Goal: Information Seeking & Learning: Learn about a topic

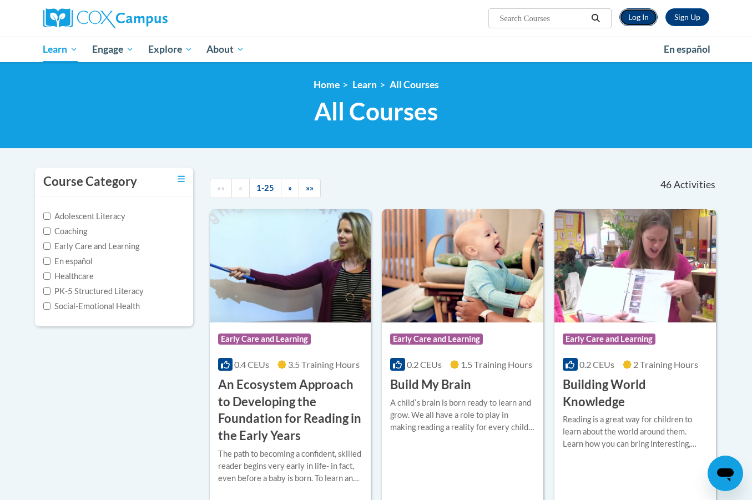
click at [640, 22] on link "Log In" at bounding box center [638, 17] width 38 height 18
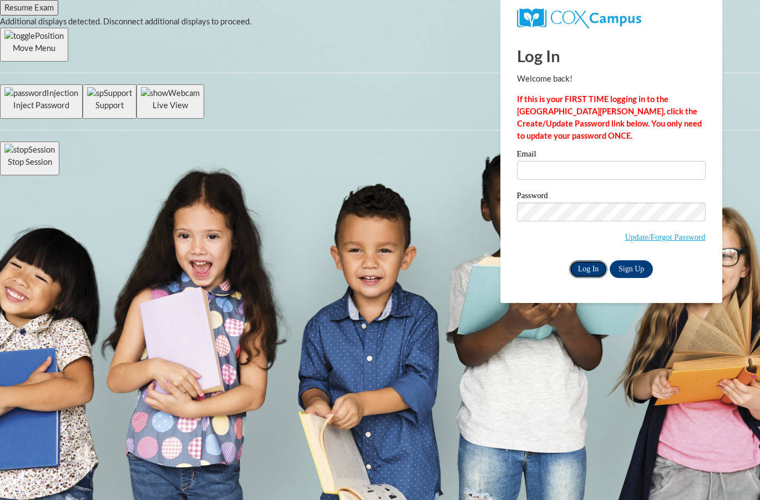
click at [579, 265] on input "Log In" at bounding box center [588, 269] width 39 height 18
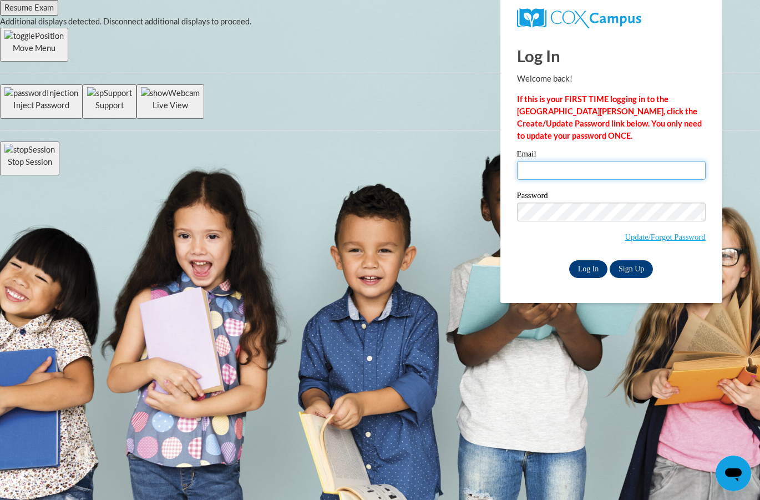
type input "sieara.arnett@whitko.org"
click at [573, 262] on input "Log In" at bounding box center [588, 269] width 39 height 18
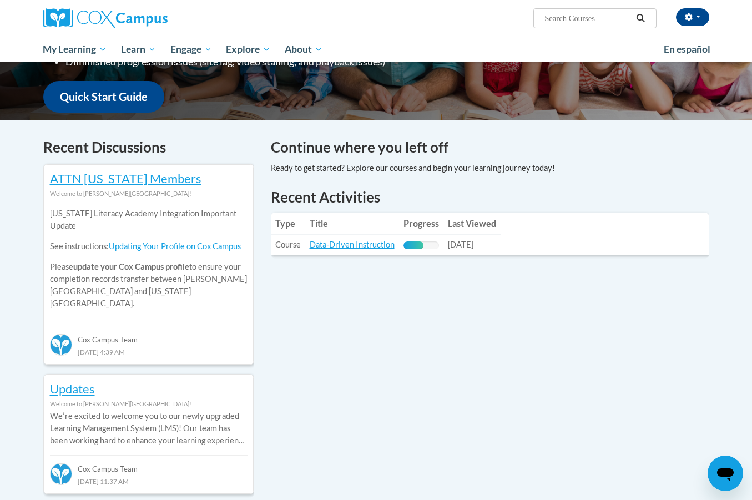
scroll to position [333, 0]
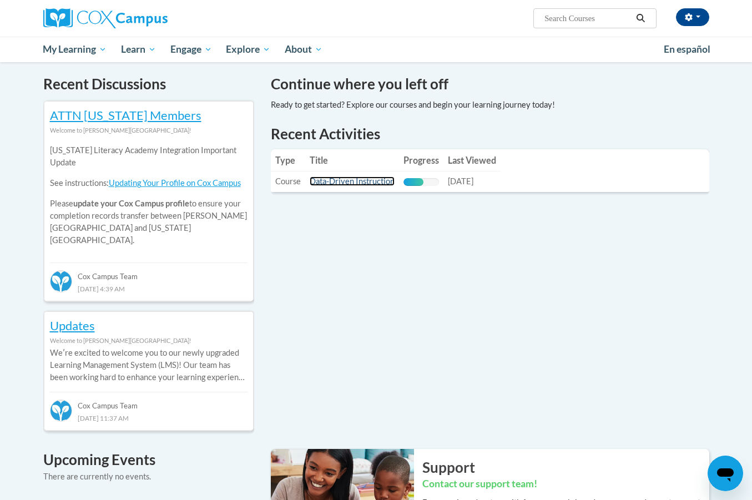
click at [369, 178] on link "Data-Driven Instruction" at bounding box center [352, 180] width 85 height 9
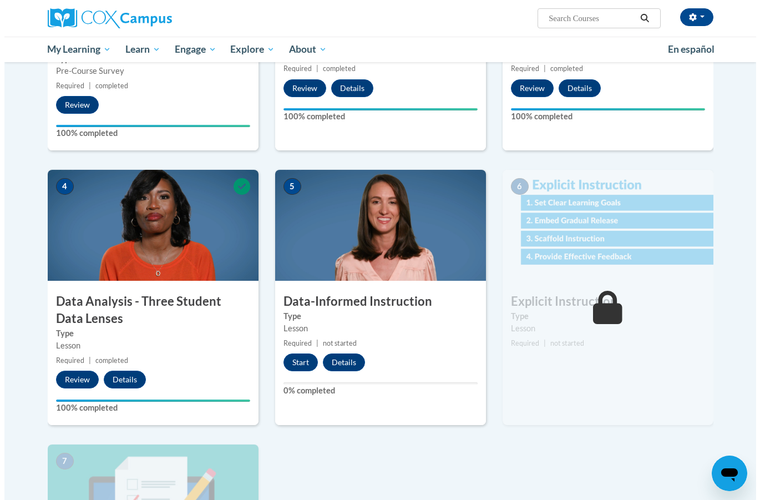
scroll to position [444, 0]
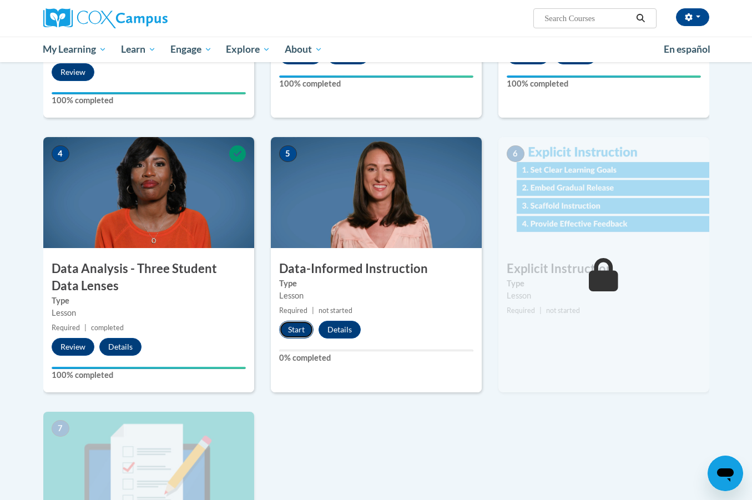
click at [293, 330] on button "Start" at bounding box center [296, 330] width 34 height 18
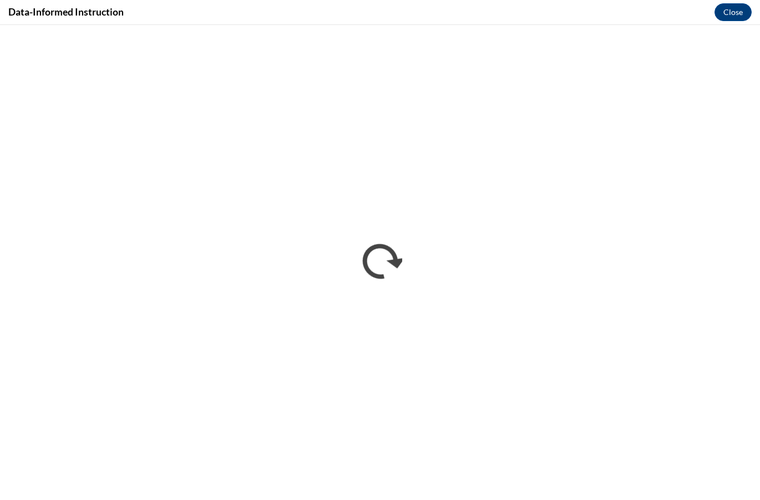
scroll to position [0, 0]
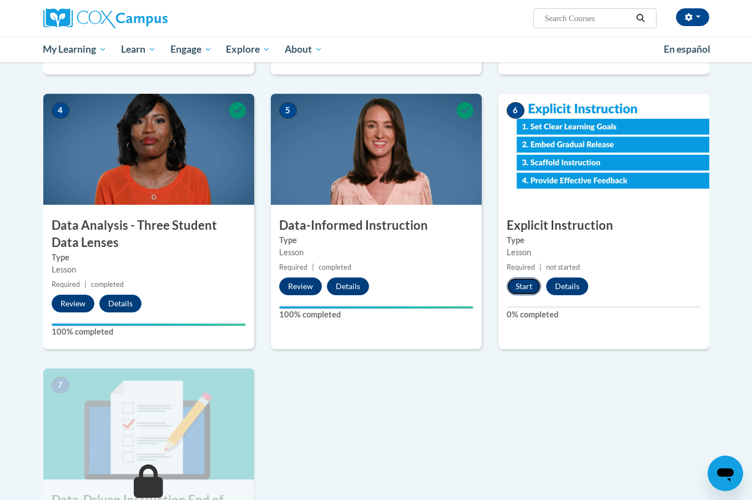
click at [524, 289] on button "Start" at bounding box center [523, 286] width 34 height 18
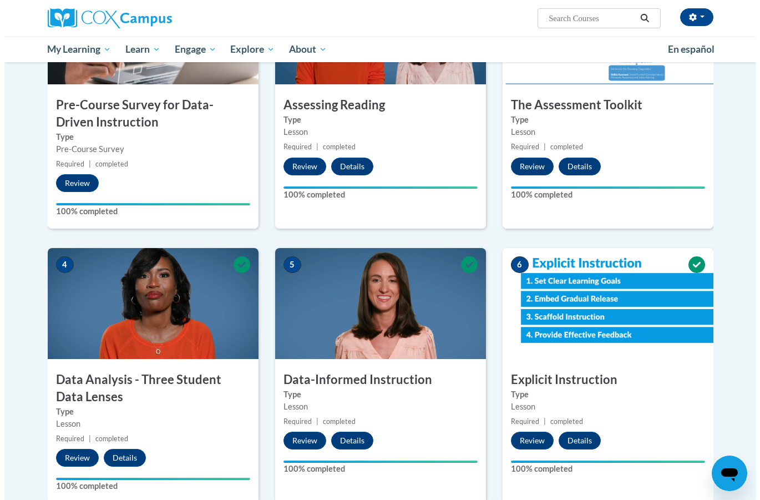
scroll to position [777, 0]
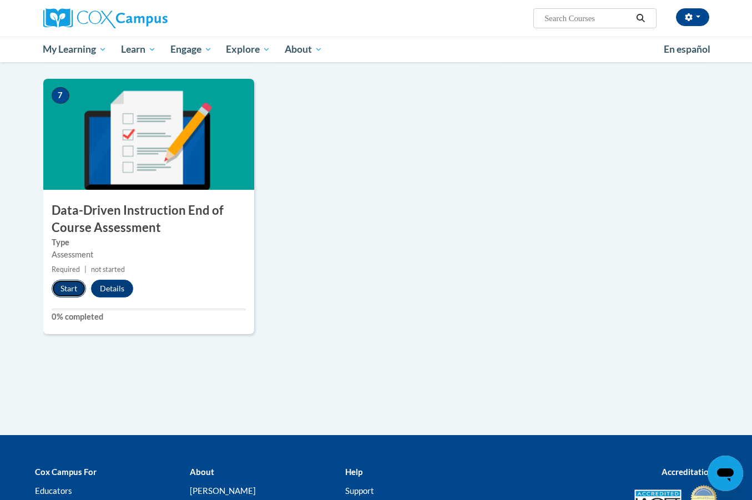
click at [73, 284] on button "Start" at bounding box center [69, 289] width 34 height 18
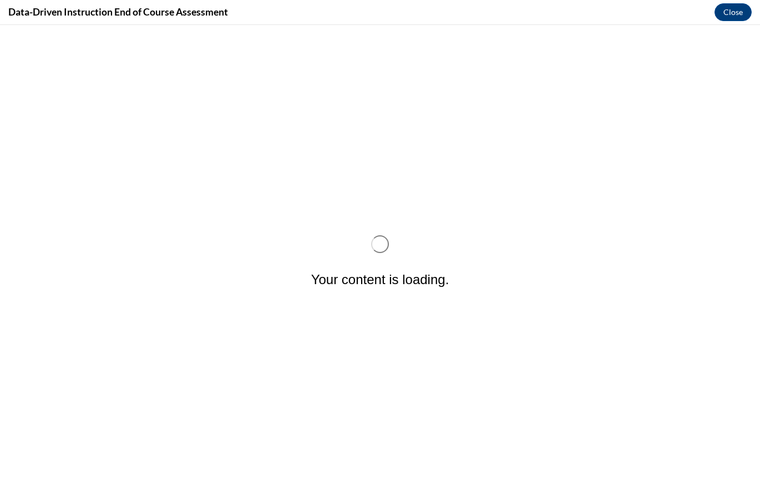
scroll to position [0, 0]
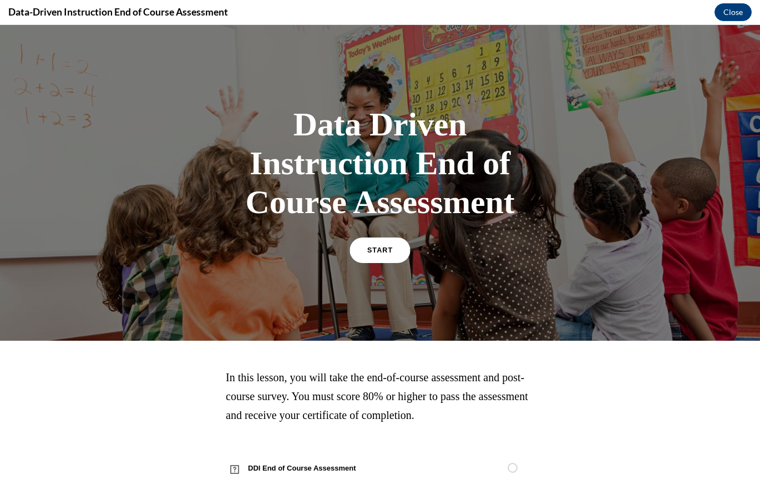
click at [361, 247] on link "START" at bounding box center [379, 250] width 60 height 26
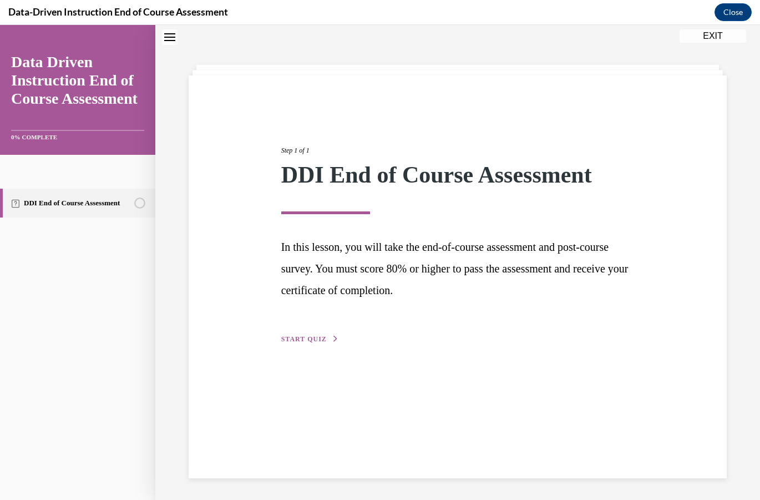
scroll to position [35, 0]
click at [315, 336] on span "START QUIZ" at bounding box center [303, 339] width 45 height 8
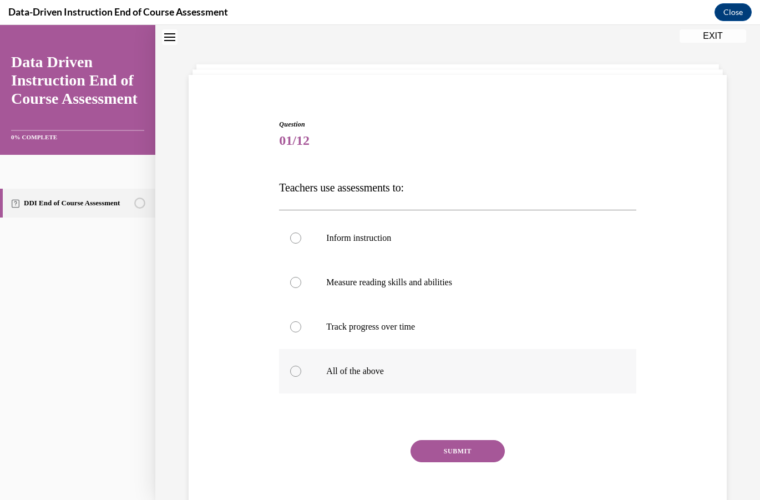
click at [378, 380] on label "All of the above" at bounding box center [457, 371] width 357 height 44
click at [301, 377] on input "All of the above" at bounding box center [295, 371] width 11 height 11
radio input "true"
click at [438, 455] on button "SUBMIT" at bounding box center [458, 451] width 94 height 22
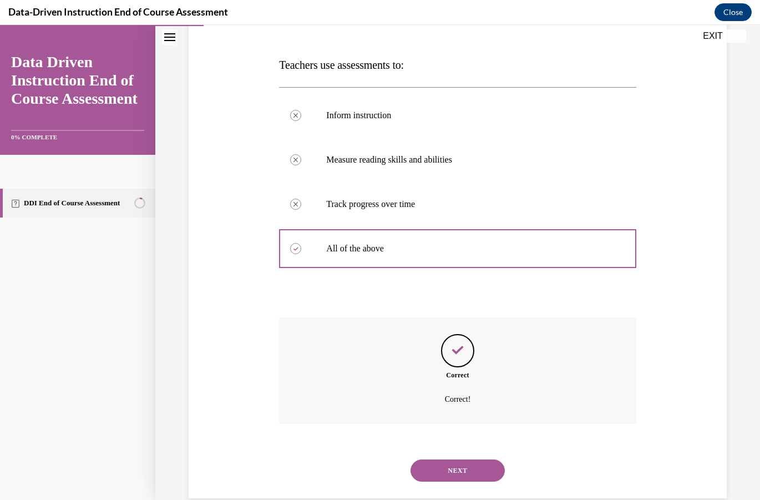
scroll to position [178, 0]
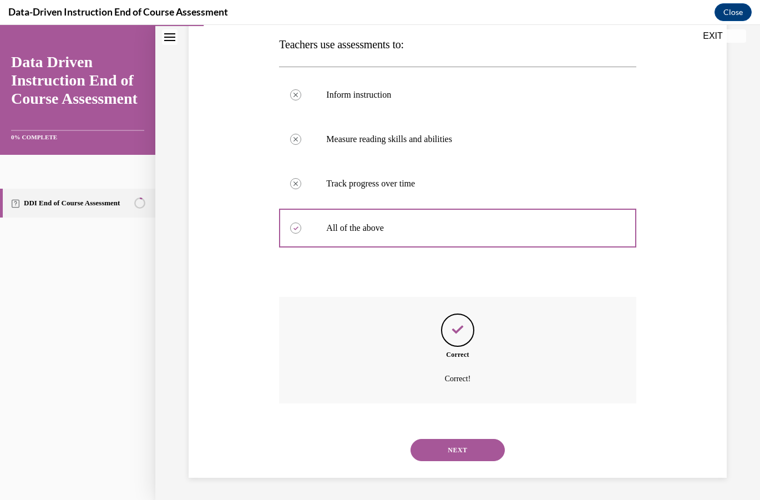
click at [448, 447] on button "NEXT" at bounding box center [458, 450] width 94 height 22
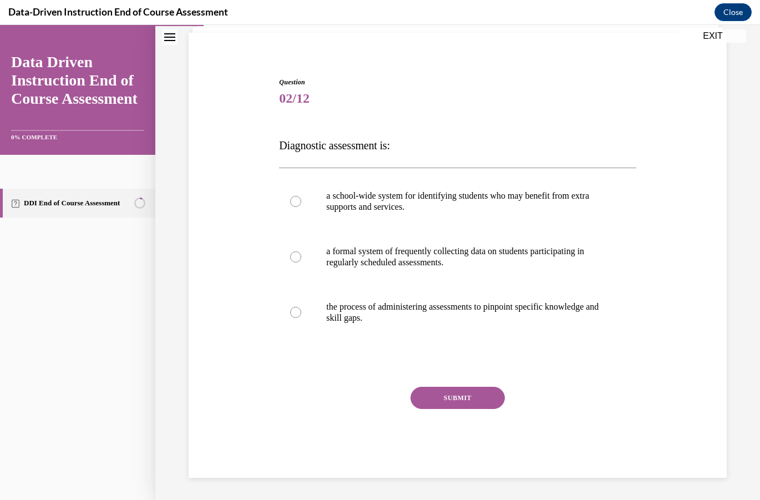
scroll to position [77, 0]
click at [355, 269] on label "a formal system of frequently collecting data on students participating in regu…" at bounding box center [457, 256] width 357 height 55
click at [301, 262] on input "a formal system of frequently collecting data on students participating in regu…" at bounding box center [295, 256] width 11 height 11
radio input "true"
click at [429, 211] on p "a school-wide system for identifying students who may benefit from extra suppor…" at bounding box center [467, 201] width 282 height 22
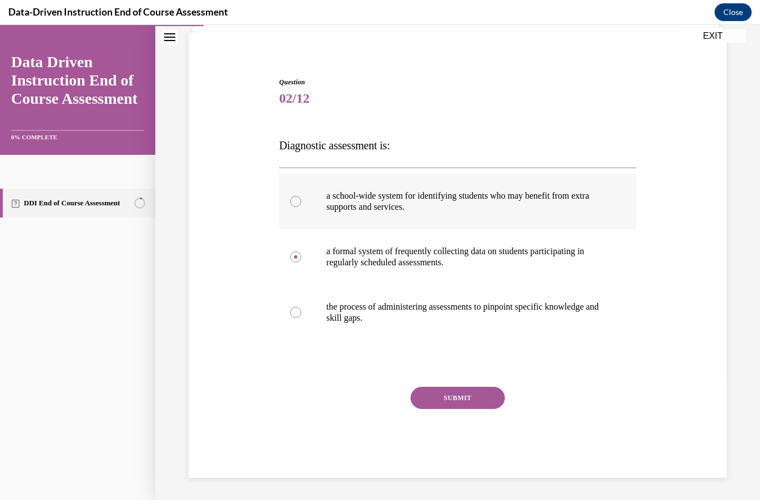
click at [301, 207] on input "a school-wide system for identifying students who may benefit from extra suppor…" at bounding box center [295, 201] width 11 height 11
radio input "true"
click at [438, 399] on button "SUBMIT" at bounding box center [458, 398] width 94 height 22
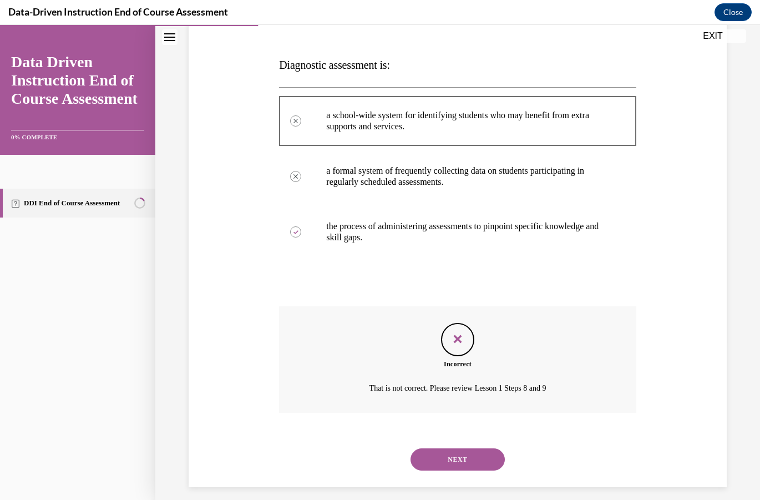
scroll to position [167, 0]
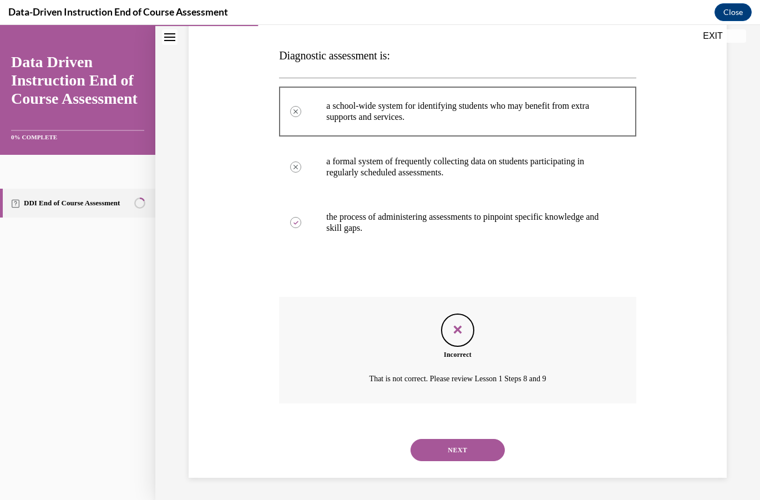
click at [480, 440] on button "NEXT" at bounding box center [458, 450] width 94 height 22
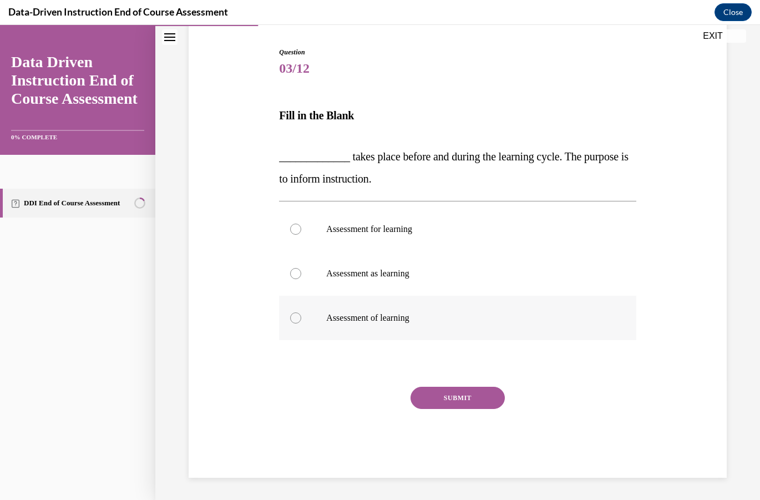
click at [436, 329] on label "Assessment of learning" at bounding box center [457, 318] width 357 height 44
click at [301, 323] on input "Assessment of learning" at bounding box center [295, 317] width 11 height 11
radio input "true"
click at [449, 399] on button "SUBMIT" at bounding box center [458, 398] width 94 height 22
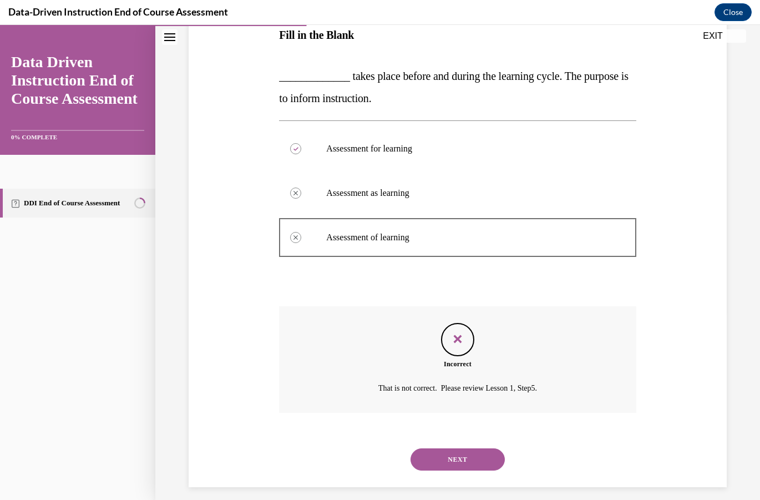
scroll to position [197, 0]
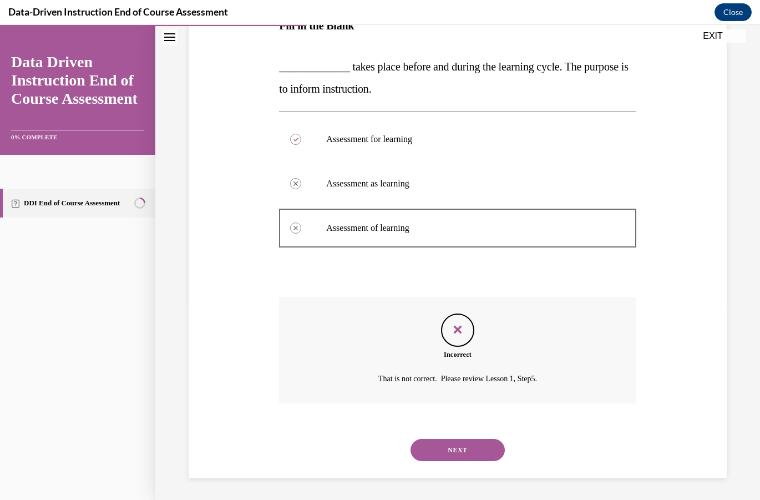
click at [433, 452] on button "NEXT" at bounding box center [458, 450] width 94 height 22
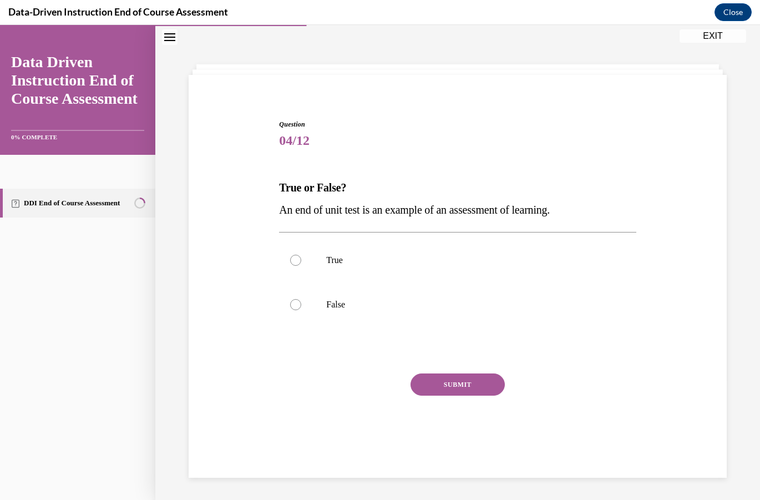
scroll to position [35, 0]
click at [382, 271] on label "True" at bounding box center [457, 260] width 357 height 44
click at [301, 266] on input "True" at bounding box center [295, 260] width 11 height 11
radio input "true"
click at [430, 391] on button "SUBMIT" at bounding box center [458, 384] width 94 height 22
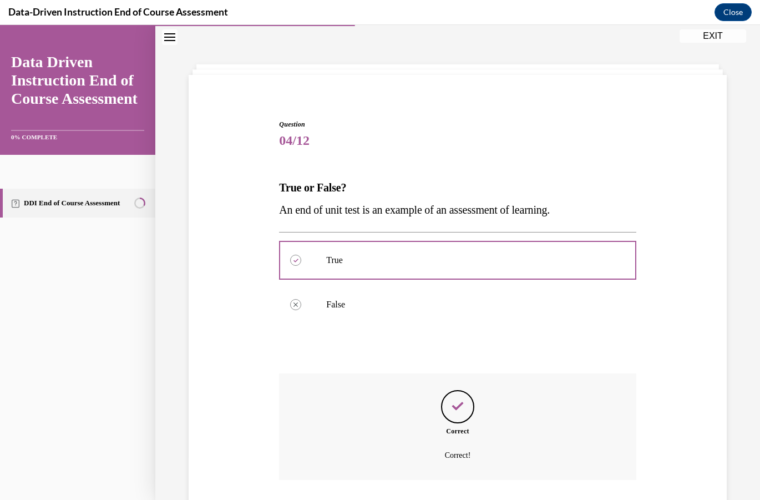
scroll to position [112, 0]
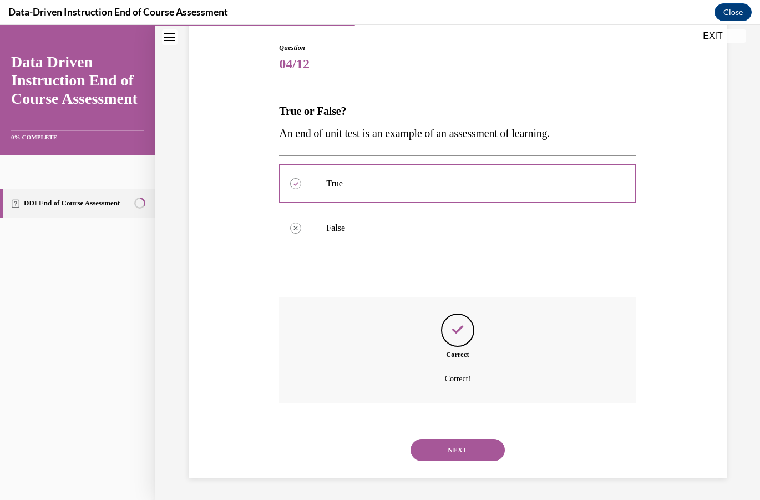
click at [484, 452] on button "NEXT" at bounding box center [458, 450] width 94 height 22
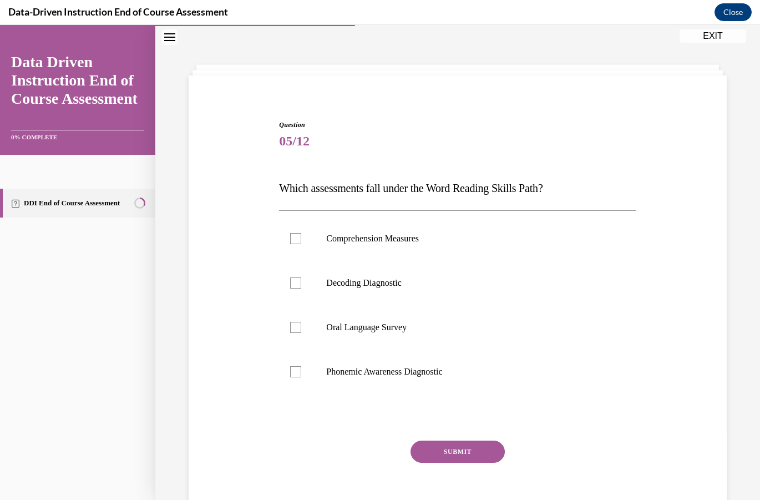
scroll to position [34, 0]
click at [351, 373] on p "Phonemic Awareness Diagnostic" at bounding box center [467, 371] width 282 height 11
click at [301, 373] on input "Phonemic Awareness Diagnostic" at bounding box center [295, 371] width 11 height 11
checkbox input "true"
click at [311, 277] on label "Decoding Diagnostic" at bounding box center [457, 283] width 357 height 44
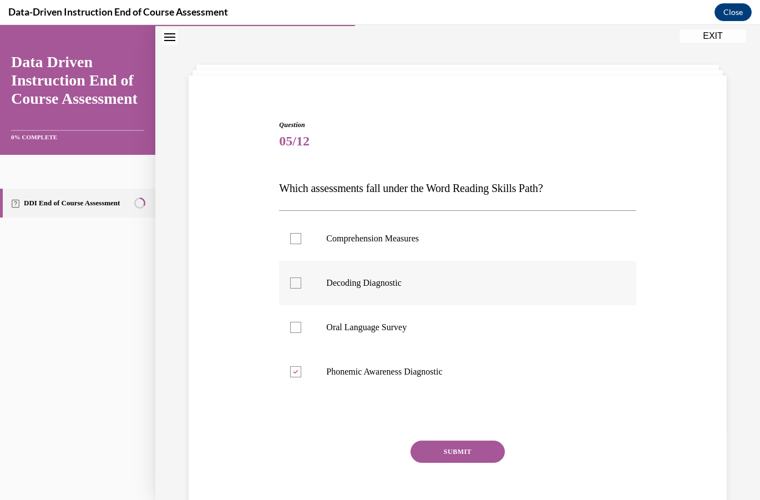
click at [301, 277] on input "Decoding Diagnostic" at bounding box center [295, 282] width 11 height 11
checkbox input "true"
click at [323, 240] on label "Comprehension Measures" at bounding box center [457, 238] width 357 height 44
click at [301, 240] on input "Comprehension Measures" at bounding box center [295, 238] width 11 height 11
checkbox input "true"
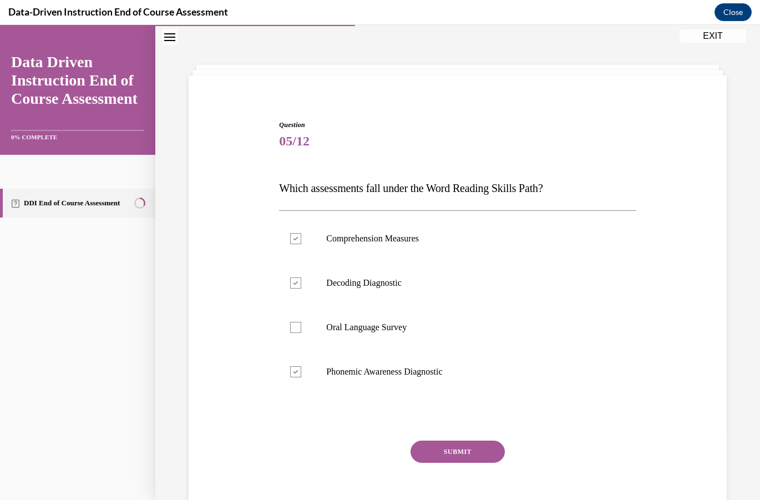
click at [427, 452] on button "SUBMIT" at bounding box center [458, 451] width 94 height 22
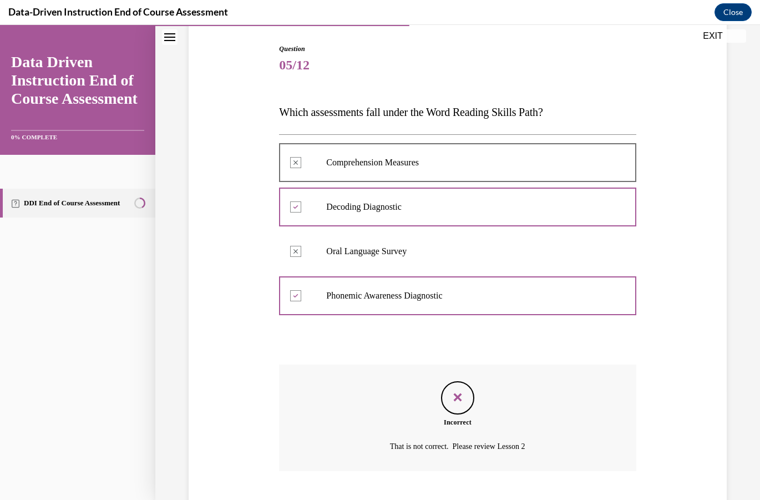
scroll to position [178, 0]
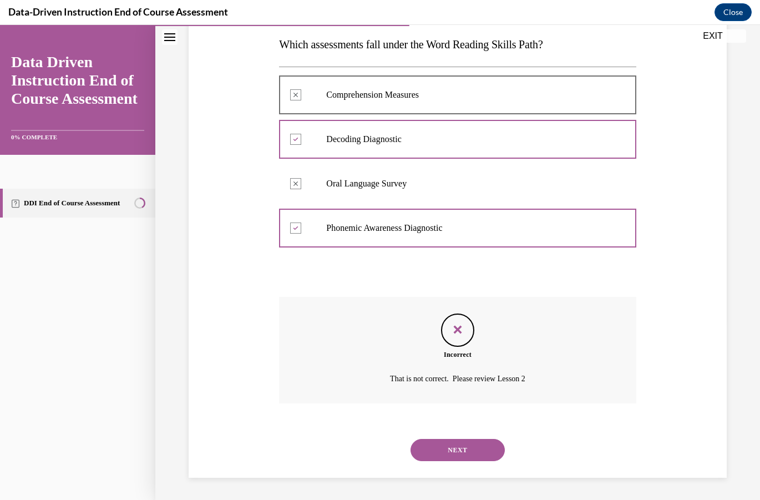
click at [484, 439] on button "NEXT" at bounding box center [458, 450] width 94 height 22
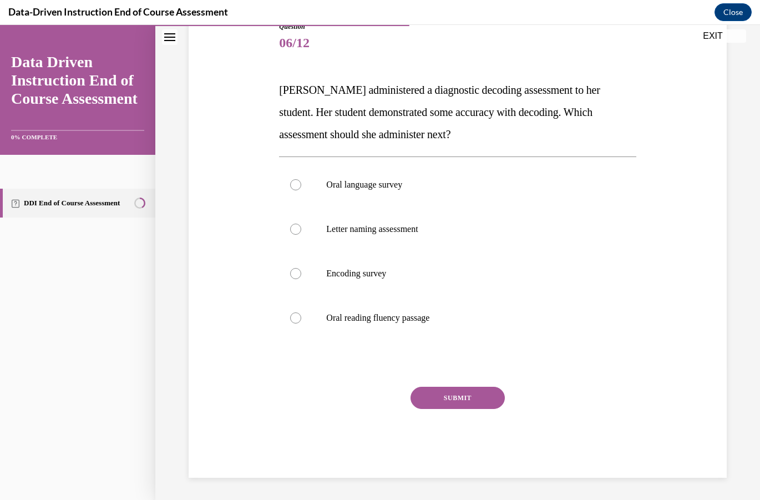
scroll to position [124, 0]
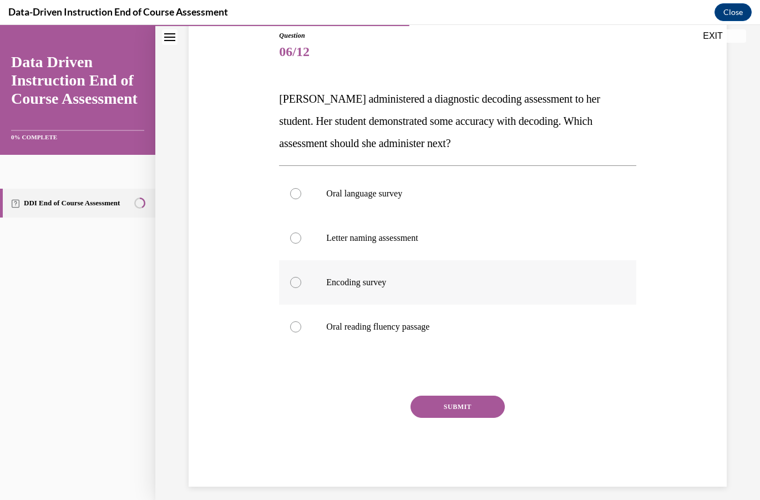
click at [453, 277] on p "Encoding survey" at bounding box center [467, 282] width 282 height 11
click at [301, 277] on input "Encoding survey" at bounding box center [295, 282] width 11 height 11
radio input "true"
click at [455, 409] on button "SUBMIT" at bounding box center [458, 407] width 94 height 22
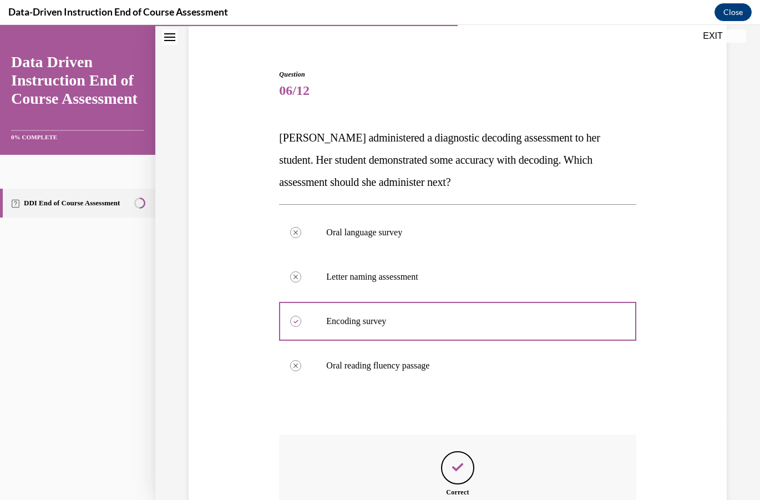
scroll to position [56, 0]
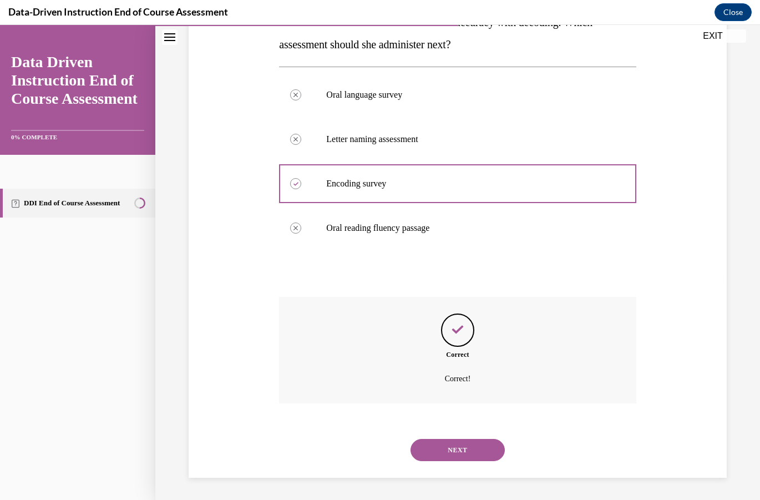
click at [472, 441] on button "NEXT" at bounding box center [458, 450] width 94 height 22
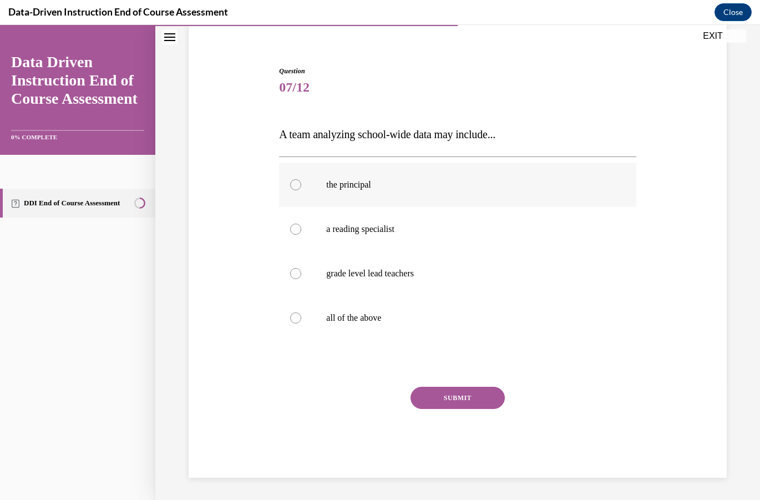
click at [452, 185] on p "the principal" at bounding box center [467, 184] width 282 height 11
click at [301, 185] on input "the principal" at bounding box center [295, 184] width 11 height 11
radio input "true"
click at [442, 230] on p "a reading specialist" at bounding box center [467, 229] width 282 height 11
click at [301, 230] on input "a reading specialist" at bounding box center [295, 229] width 11 height 11
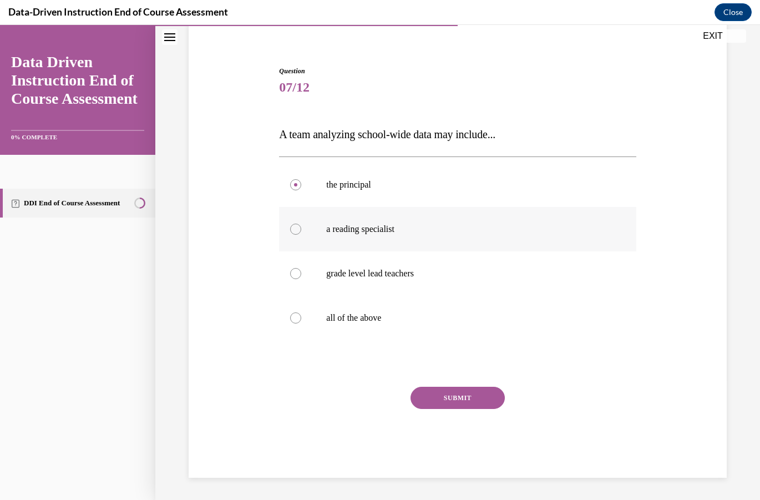
radio input "true"
click at [424, 271] on p "grade level lead teachers" at bounding box center [467, 273] width 282 height 11
click at [301, 271] on input "grade level lead teachers" at bounding box center [295, 273] width 11 height 11
radio input "true"
click at [406, 310] on label "all of the above" at bounding box center [457, 318] width 357 height 44
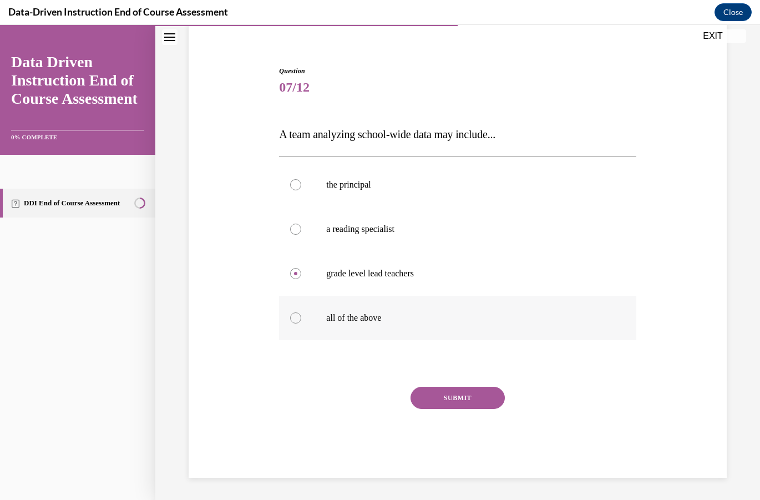
click at [301, 312] on input "all of the above" at bounding box center [295, 317] width 11 height 11
radio input "true"
click at [449, 396] on button "SUBMIT" at bounding box center [458, 398] width 94 height 22
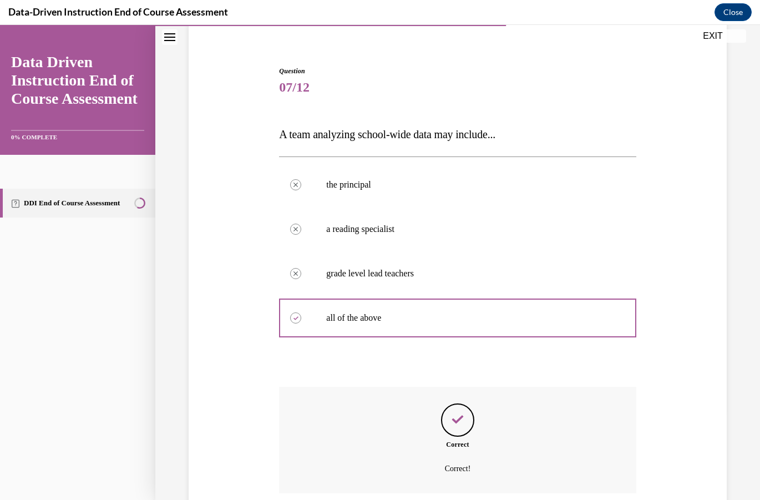
scroll to position [178, 0]
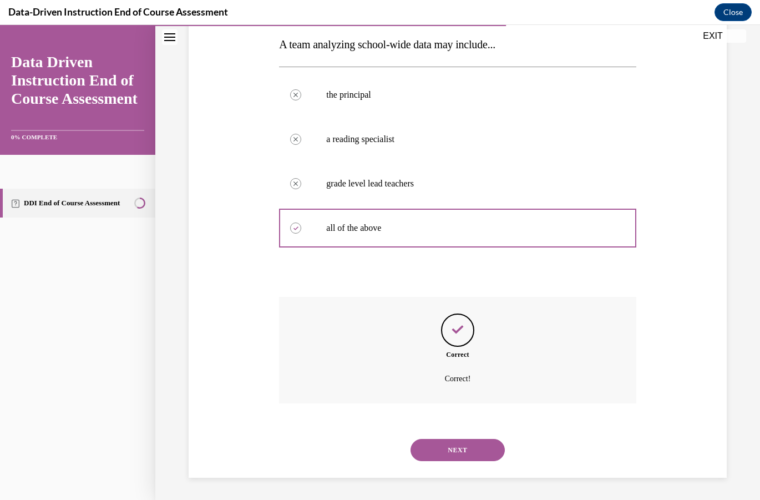
click at [441, 449] on button "NEXT" at bounding box center [458, 450] width 94 height 22
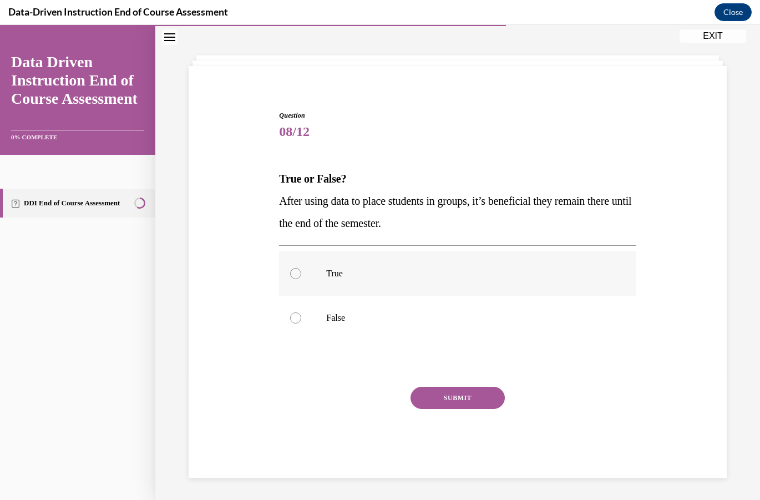
click at [372, 285] on label "True" at bounding box center [457, 273] width 357 height 44
click at [301, 279] on input "True" at bounding box center [295, 273] width 11 height 11
radio input "true"
click at [424, 398] on button "SUBMIT" at bounding box center [458, 398] width 94 height 22
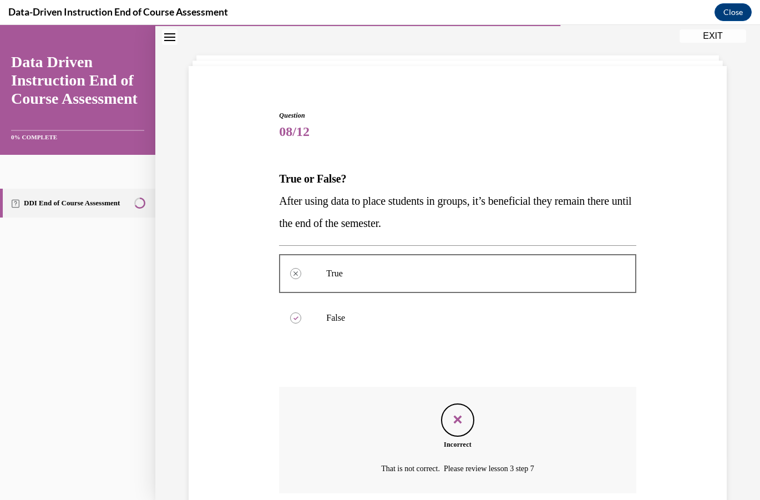
scroll to position [134, 0]
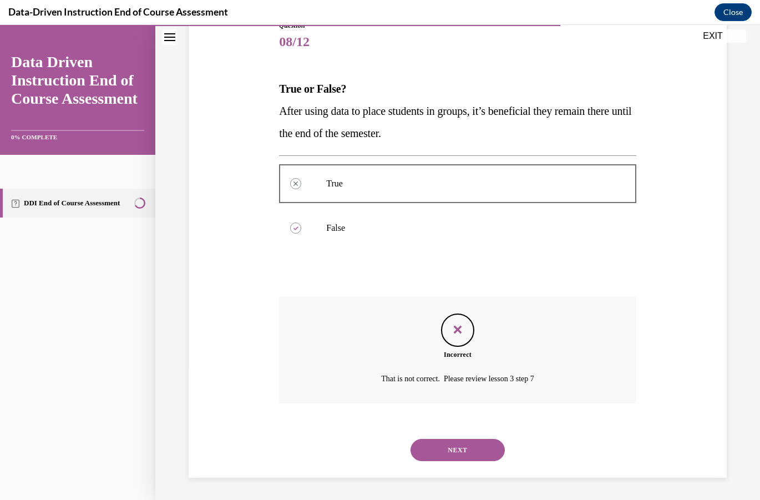
click at [448, 448] on button "NEXT" at bounding box center [458, 450] width 94 height 22
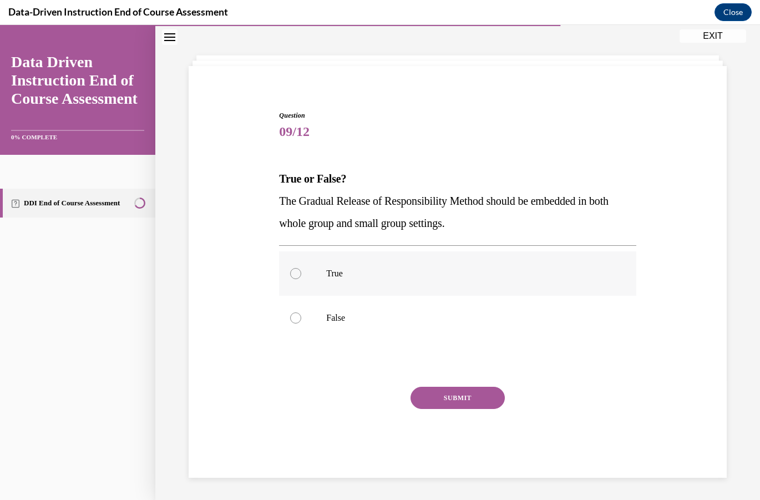
click at [327, 275] on p "True" at bounding box center [467, 273] width 282 height 11
click at [301, 275] on input "True" at bounding box center [295, 273] width 11 height 11
radio input "true"
click at [449, 398] on button "SUBMIT" at bounding box center [458, 398] width 94 height 22
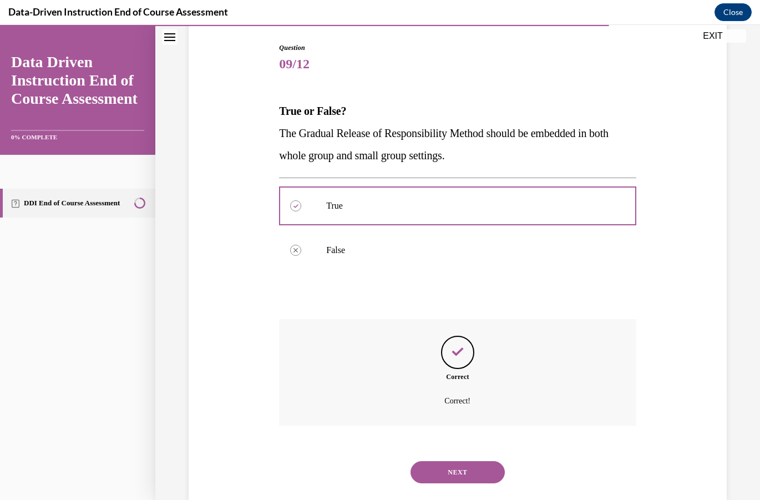
scroll to position [134, 0]
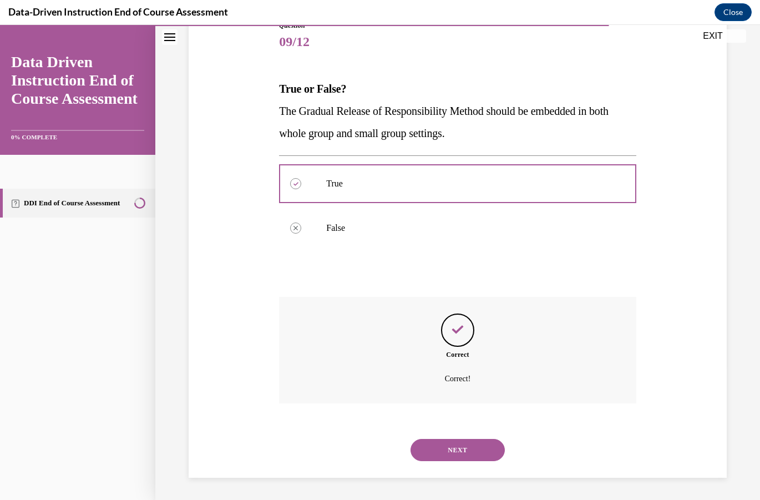
click at [422, 444] on button "NEXT" at bounding box center [458, 450] width 94 height 22
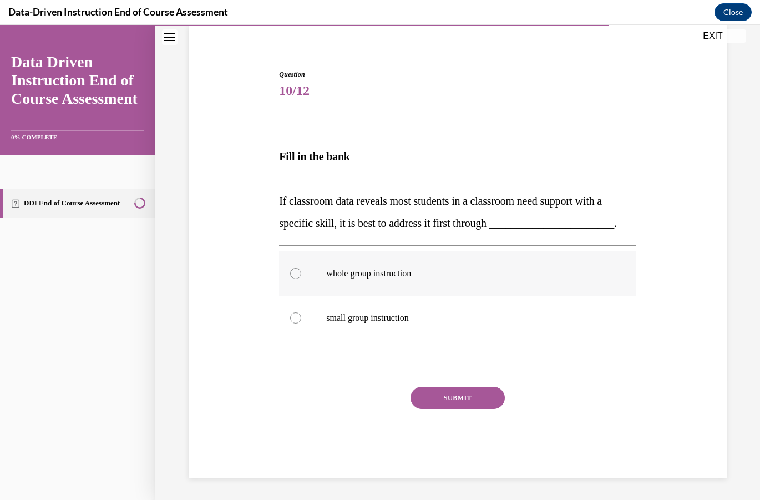
click at [402, 278] on p "whole group instruction" at bounding box center [467, 273] width 282 height 11
click at [301, 278] on input "whole group instruction" at bounding box center [295, 273] width 11 height 11
radio input "true"
click at [438, 393] on button "SUBMIT" at bounding box center [458, 398] width 94 height 22
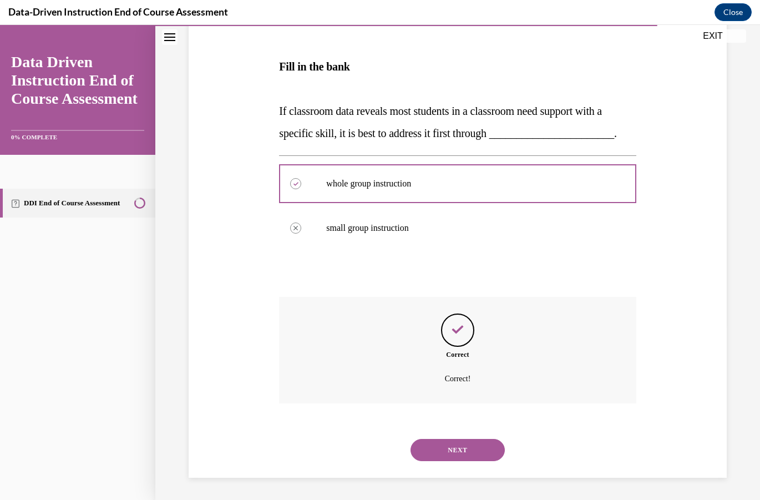
scroll to position [197, 0]
click at [434, 447] on button "NEXT" at bounding box center [458, 450] width 94 height 22
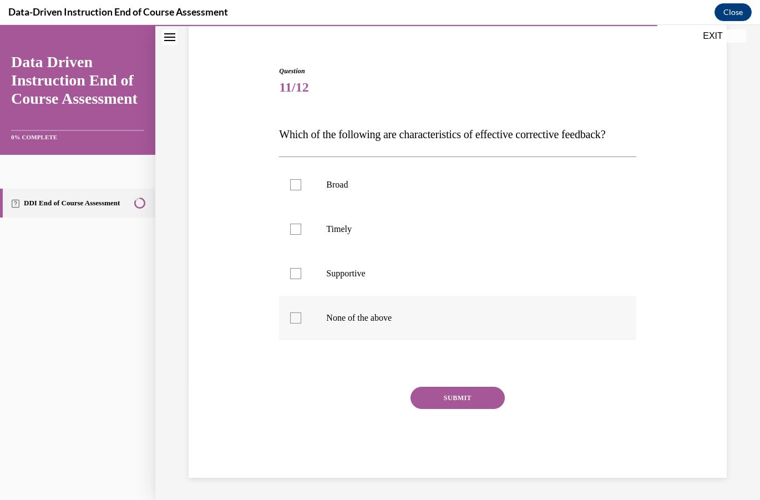
click at [337, 318] on p "None of the above" at bounding box center [467, 317] width 282 height 11
click at [301, 318] on input "None of the above" at bounding box center [295, 317] width 11 height 11
checkbox input "true"
click at [436, 402] on button "SUBMIT" at bounding box center [458, 398] width 94 height 22
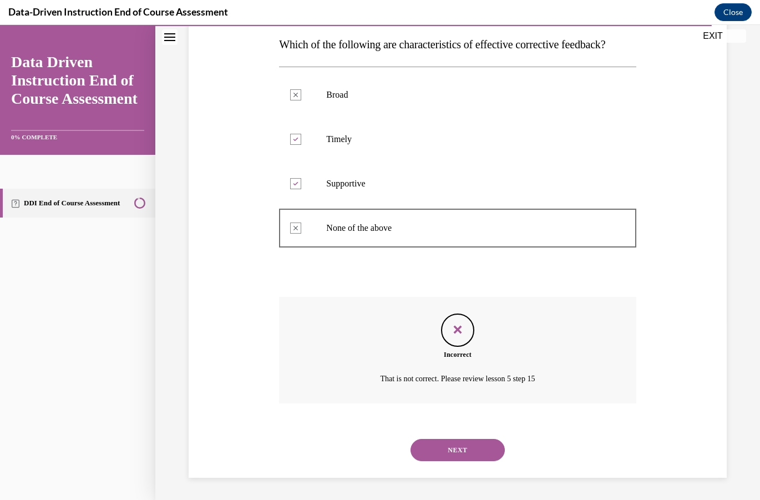
scroll to position [200, 0]
click at [422, 441] on button "NEXT" at bounding box center [458, 450] width 94 height 22
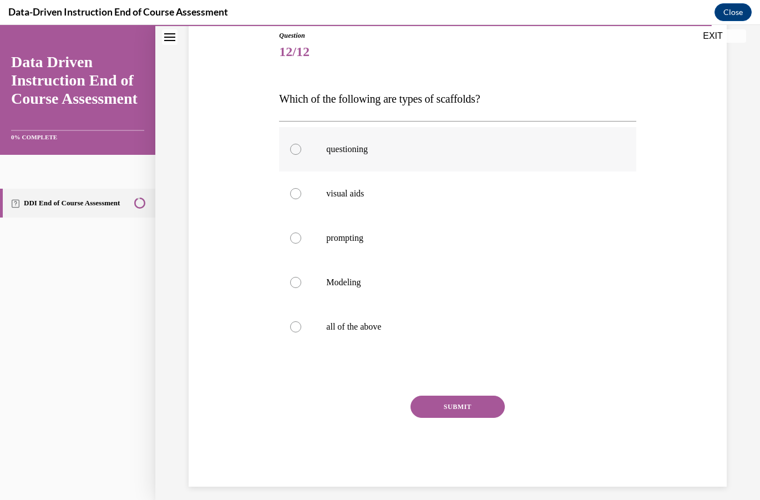
click at [370, 157] on label "questioning" at bounding box center [457, 149] width 357 height 44
click at [301, 155] on input "questioning" at bounding box center [295, 149] width 11 height 11
radio input "true"
click at [356, 194] on p "visual aids" at bounding box center [467, 193] width 282 height 11
click at [301, 194] on input "visual aids" at bounding box center [295, 193] width 11 height 11
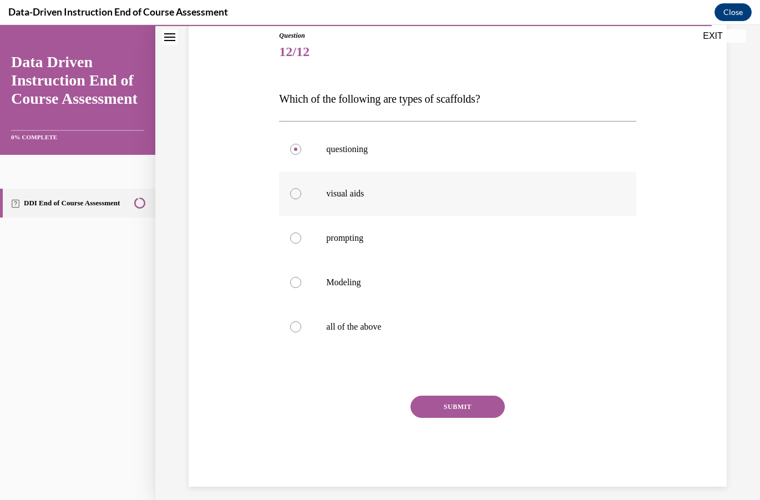
radio input "true"
click at [379, 242] on p "prompting" at bounding box center [467, 237] width 282 height 11
click at [301, 242] on input "prompting" at bounding box center [295, 237] width 11 height 11
radio input "true"
click at [371, 276] on label "Modeling" at bounding box center [457, 282] width 357 height 44
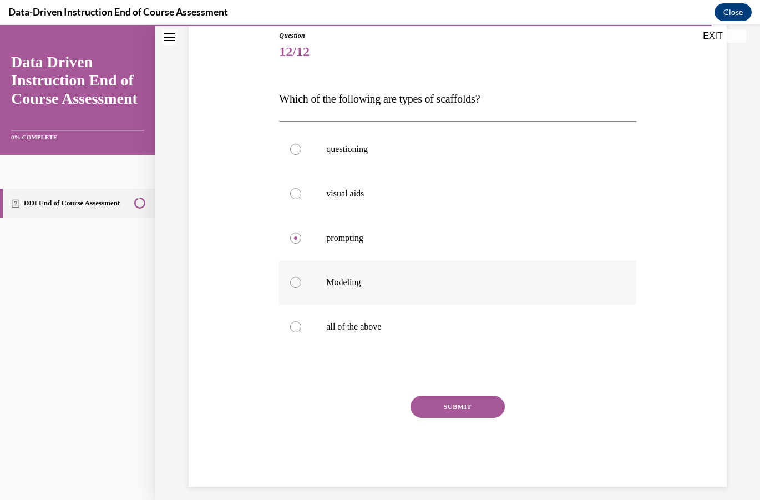
click at [301, 277] on input "Modeling" at bounding box center [295, 282] width 11 height 11
radio input "true"
click at [368, 328] on p "all of the above" at bounding box center [467, 326] width 282 height 11
click at [301, 328] on input "all of the above" at bounding box center [295, 326] width 11 height 11
radio input "true"
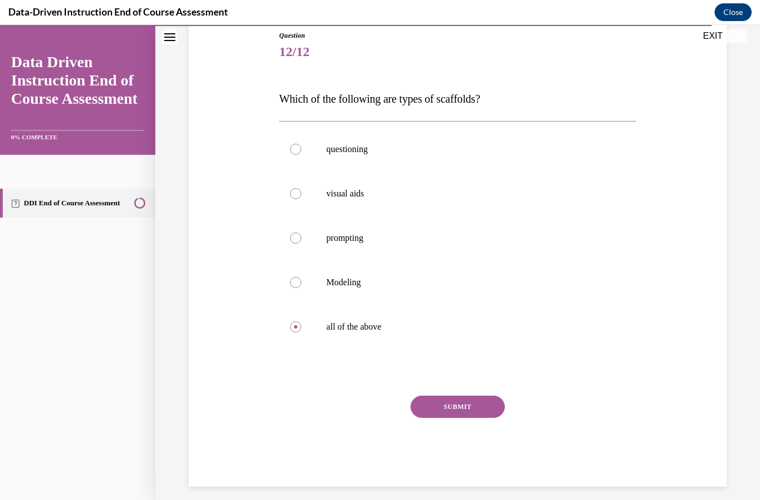
click at [480, 406] on button "SUBMIT" at bounding box center [458, 407] width 94 height 22
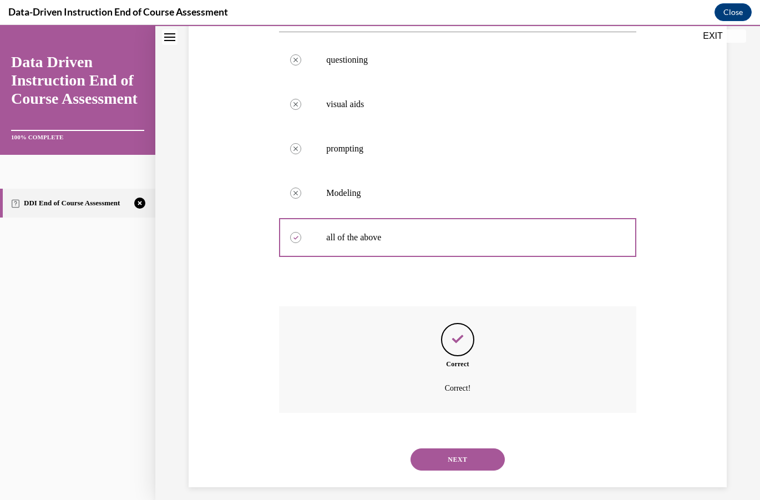
scroll to position [222, 0]
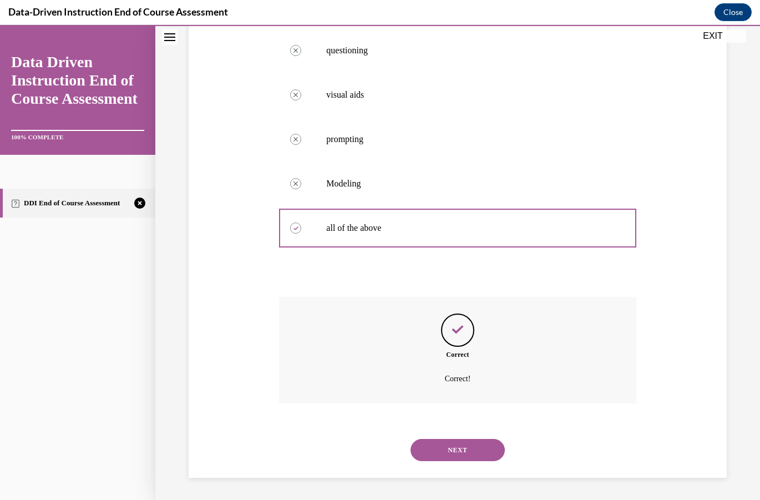
click at [455, 459] on button "NEXT" at bounding box center [458, 450] width 94 height 22
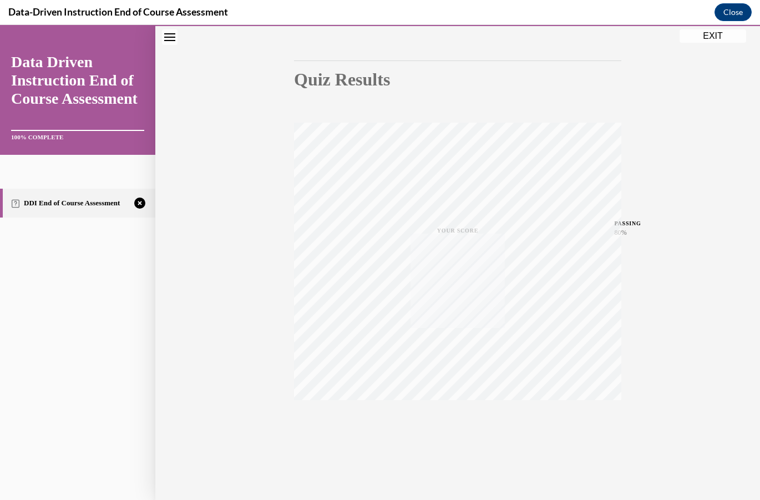
scroll to position [94, 0]
click at [449, 425] on div "TAKE AGAIN" at bounding box center [457, 425] width 39 height 26
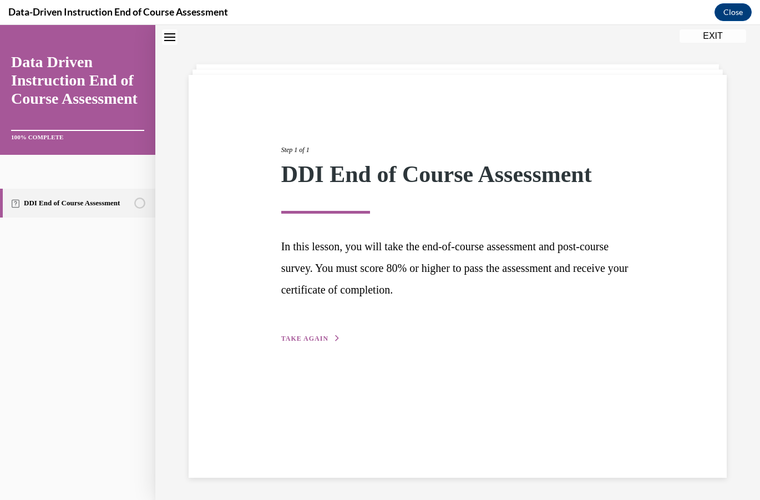
scroll to position [35, 0]
click at [298, 339] on span "TAKE AGAIN" at bounding box center [304, 339] width 47 height 8
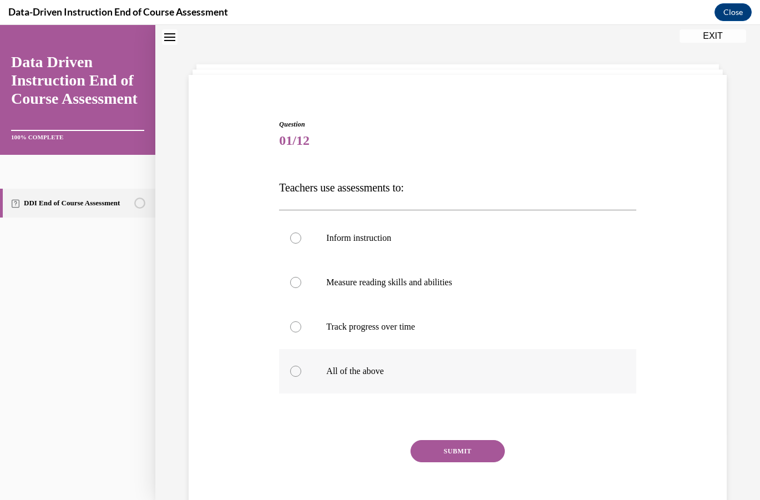
click at [322, 375] on label "All of the above" at bounding box center [457, 371] width 357 height 44
click at [301, 375] on input "All of the above" at bounding box center [295, 371] width 11 height 11
radio input "true"
click at [465, 448] on button "SUBMIT" at bounding box center [458, 451] width 94 height 22
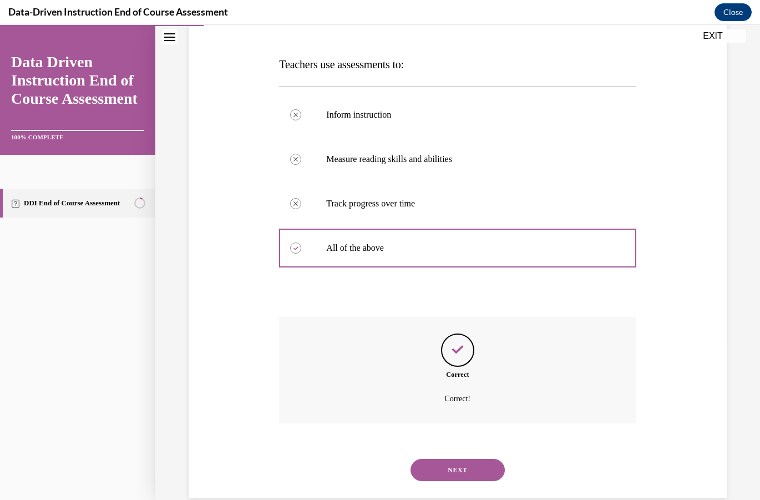
scroll to position [178, 0]
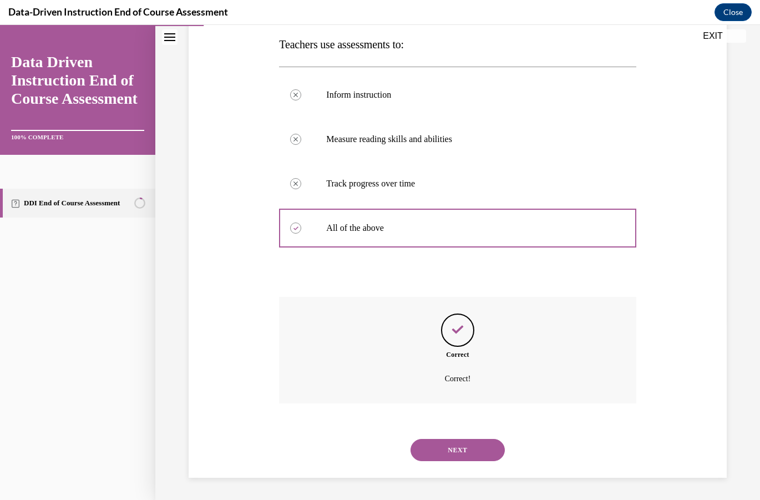
click at [452, 448] on button "NEXT" at bounding box center [458, 450] width 94 height 22
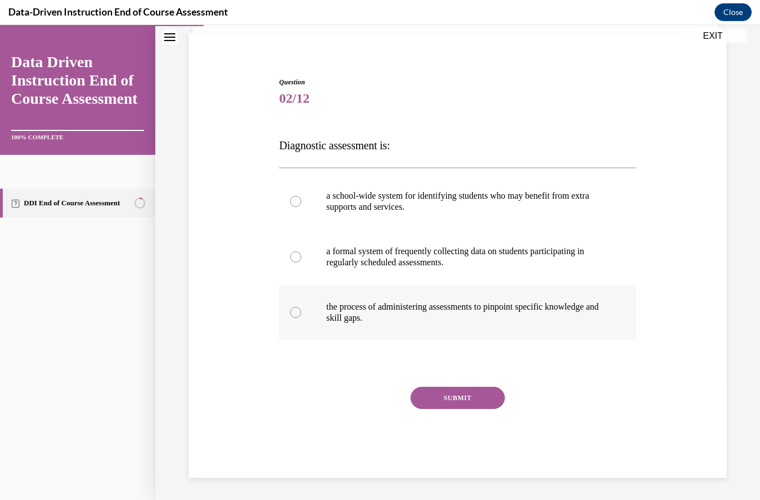
click at [376, 311] on p "the process of administering assessments to pinpoint specific knowledge and ski…" at bounding box center [467, 312] width 282 height 22
click at [301, 311] on input "the process of administering assessments to pinpoint specific knowledge and ski…" at bounding box center [295, 312] width 11 height 11
radio input "true"
click at [429, 396] on button "SUBMIT" at bounding box center [458, 398] width 94 height 22
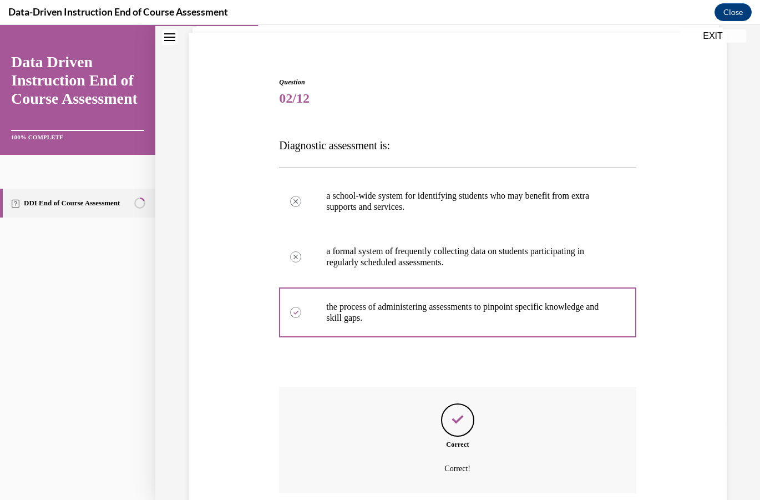
scroll to position [167, 0]
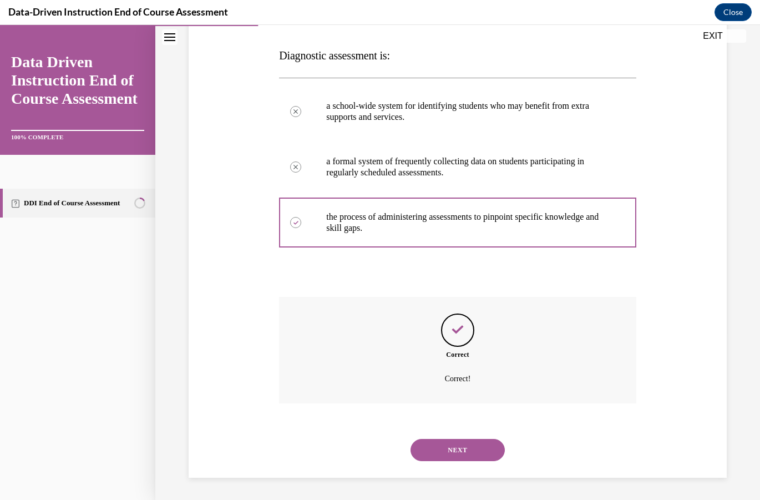
click at [438, 449] on button "NEXT" at bounding box center [458, 450] width 94 height 22
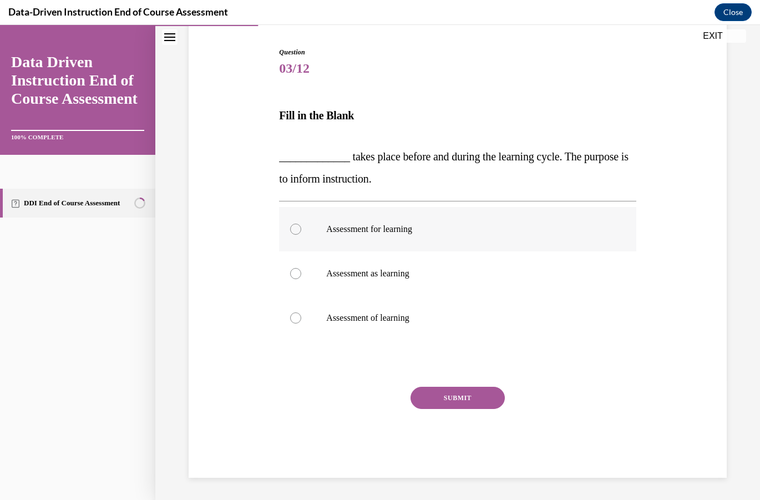
click at [369, 239] on label "Assessment for learning" at bounding box center [457, 229] width 357 height 44
click at [301, 235] on input "Assessment for learning" at bounding box center [295, 229] width 11 height 11
radio input "true"
click at [461, 393] on button "SUBMIT" at bounding box center [458, 398] width 94 height 22
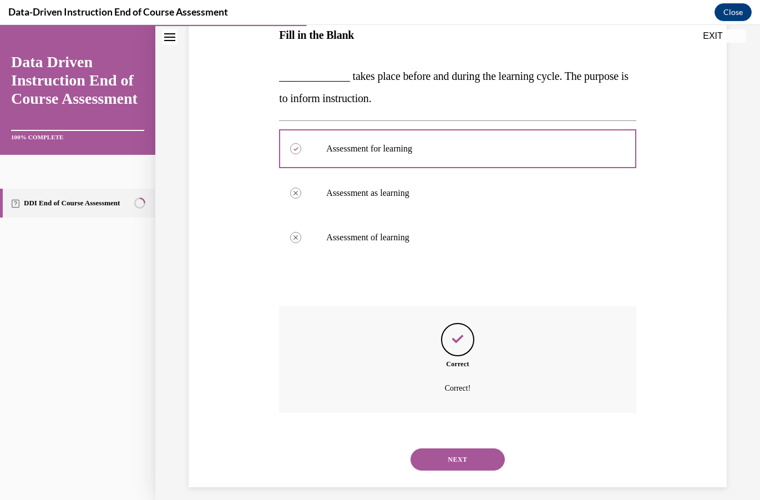
scroll to position [197, 0]
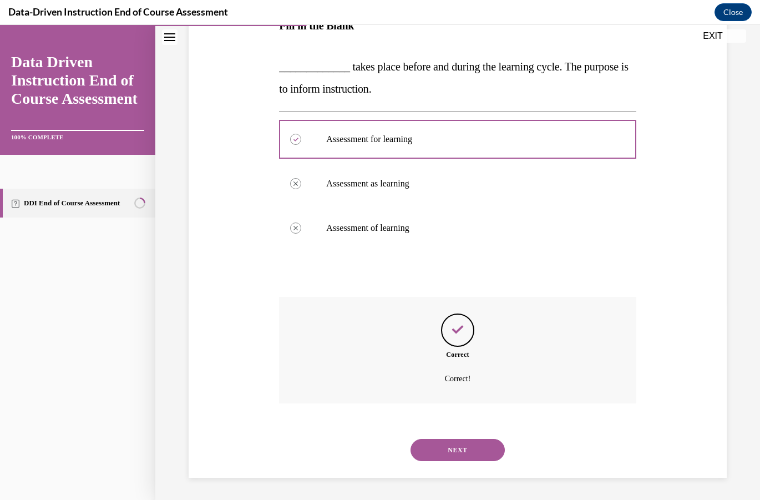
click at [480, 448] on button "NEXT" at bounding box center [458, 450] width 94 height 22
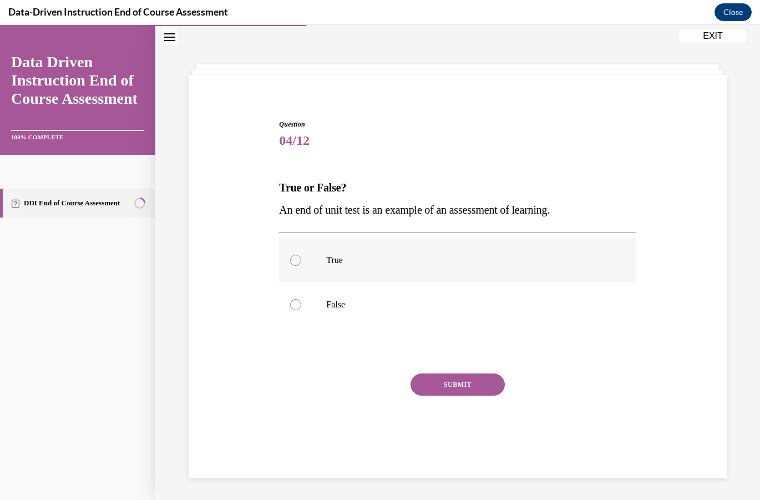
click at [314, 266] on label "True" at bounding box center [457, 260] width 357 height 44
click at [301, 266] on input "True" at bounding box center [295, 260] width 11 height 11
radio input "true"
click at [468, 389] on button "SUBMIT" at bounding box center [458, 384] width 94 height 22
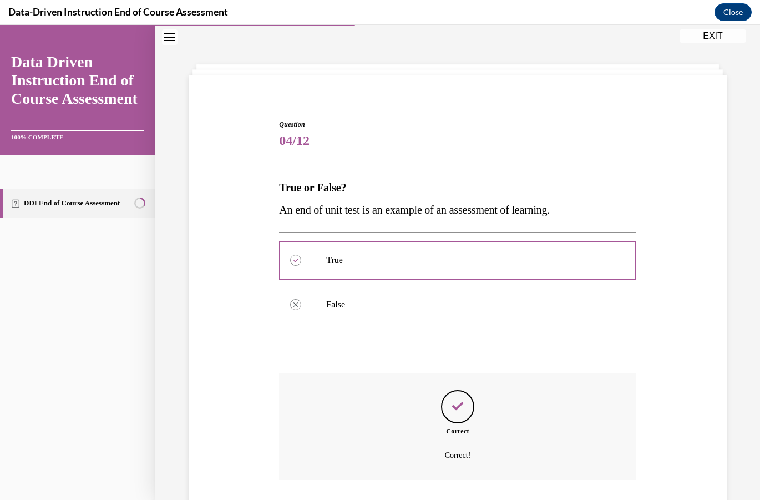
scroll to position [112, 0]
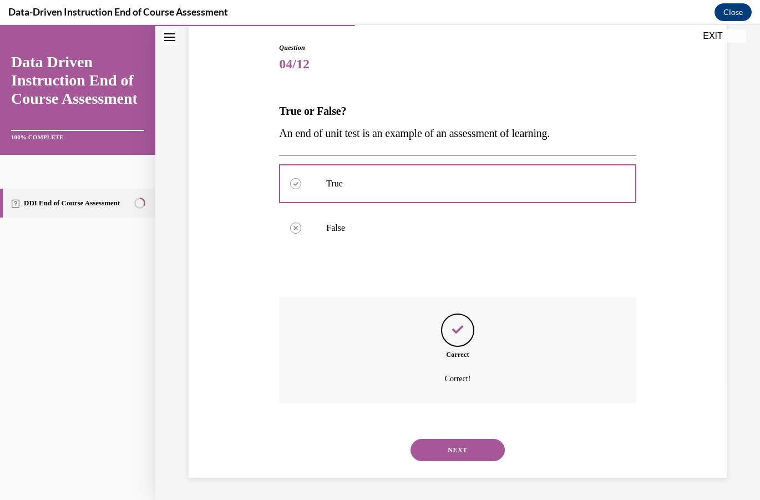
click at [463, 446] on button "NEXT" at bounding box center [458, 450] width 94 height 22
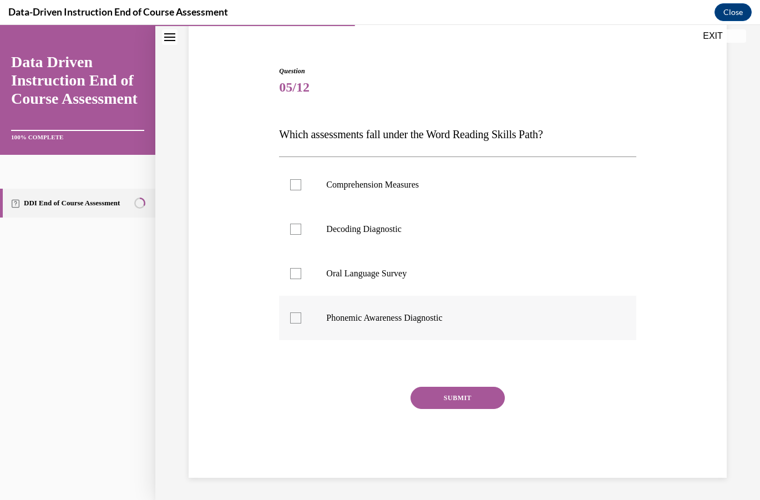
scroll to position [34, 0]
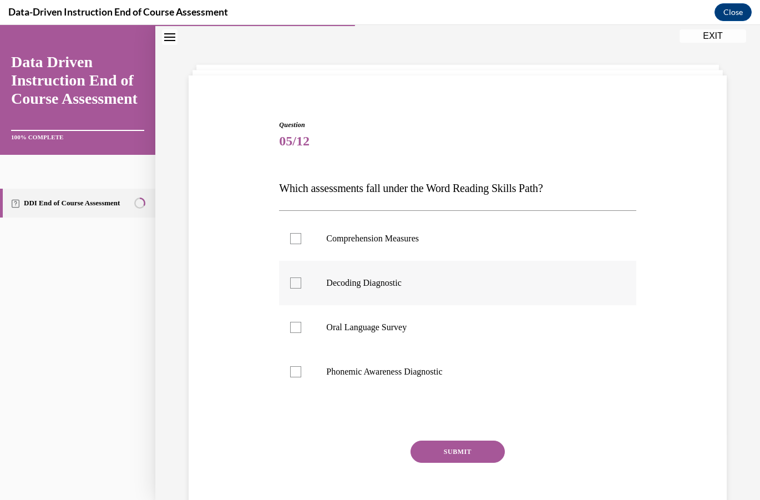
click at [366, 277] on label "Decoding Diagnostic" at bounding box center [457, 283] width 357 height 44
click at [301, 277] on input "Decoding Diagnostic" at bounding box center [295, 282] width 11 height 11
checkbox input "true"
click at [364, 374] on p "Phonemic Awareness Diagnostic" at bounding box center [467, 371] width 282 height 11
click at [301, 374] on input "Phonemic Awareness Diagnostic" at bounding box center [295, 371] width 11 height 11
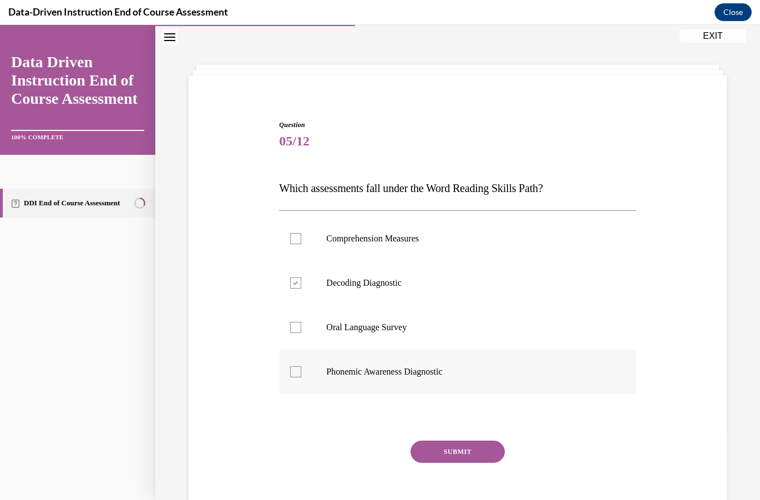
checkbox input "true"
click at [443, 444] on button "SUBMIT" at bounding box center [458, 451] width 94 height 22
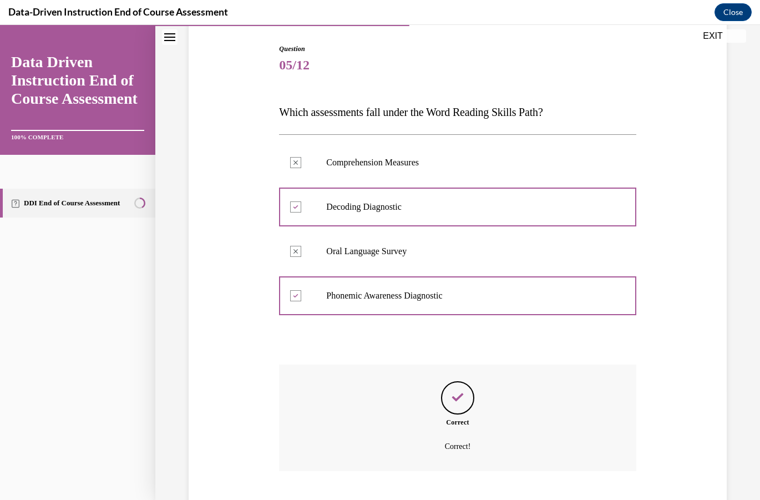
scroll to position [178, 0]
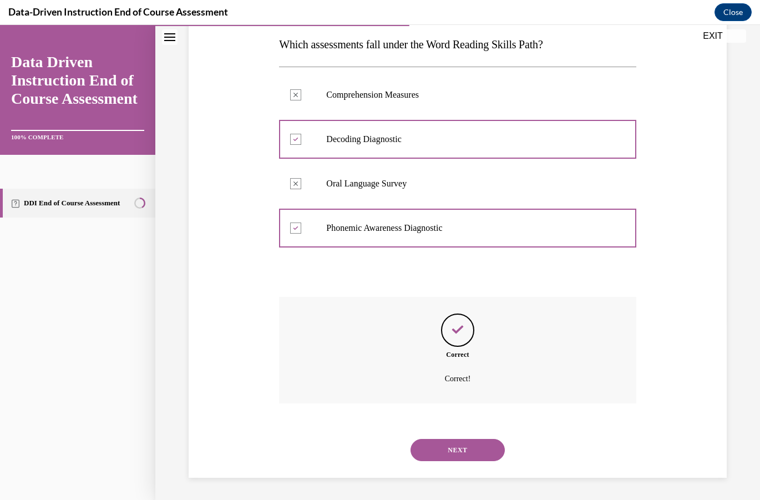
click at [470, 446] on button "NEXT" at bounding box center [458, 450] width 94 height 22
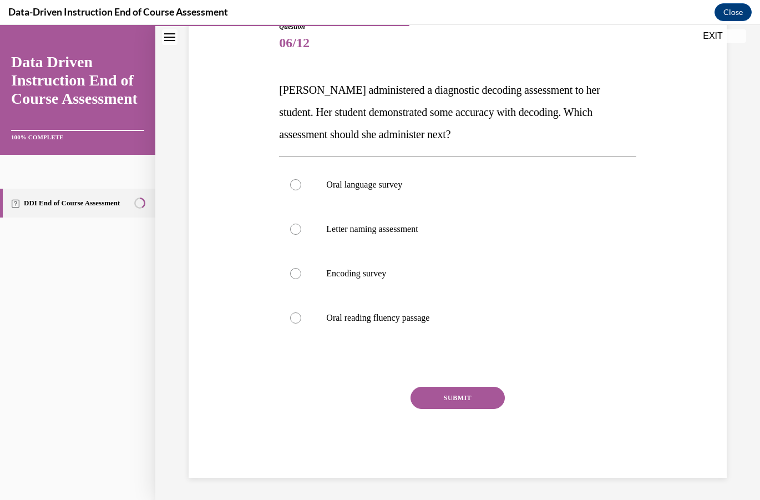
scroll to position [124, 0]
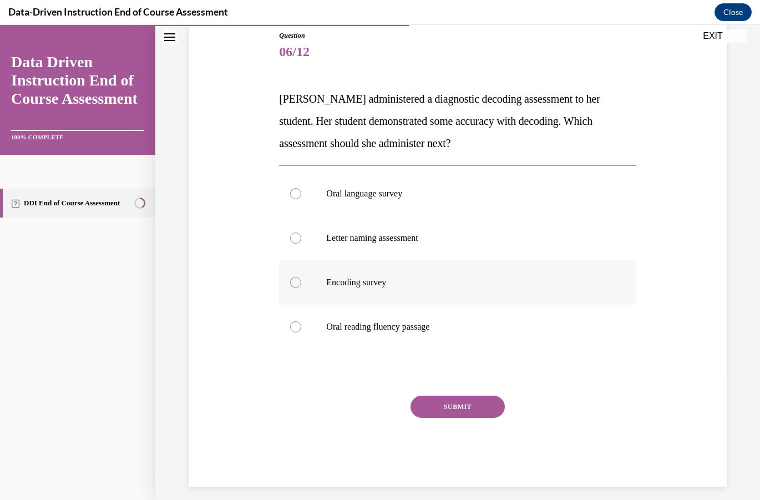
click at [328, 277] on p "Encoding survey" at bounding box center [467, 282] width 282 height 11
click at [301, 277] on input "Encoding survey" at bounding box center [295, 282] width 11 height 11
radio input "true"
click at [438, 411] on button "SUBMIT" at bounding box center [458, 407] width 94 height 22
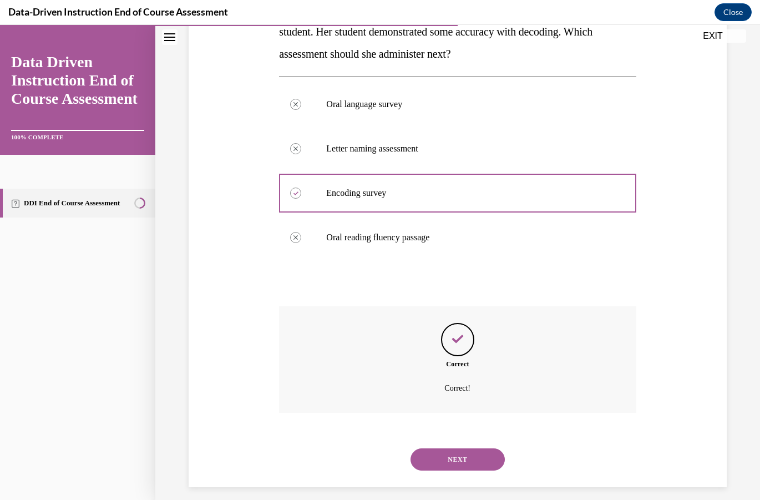
scroll to position [222, 0]
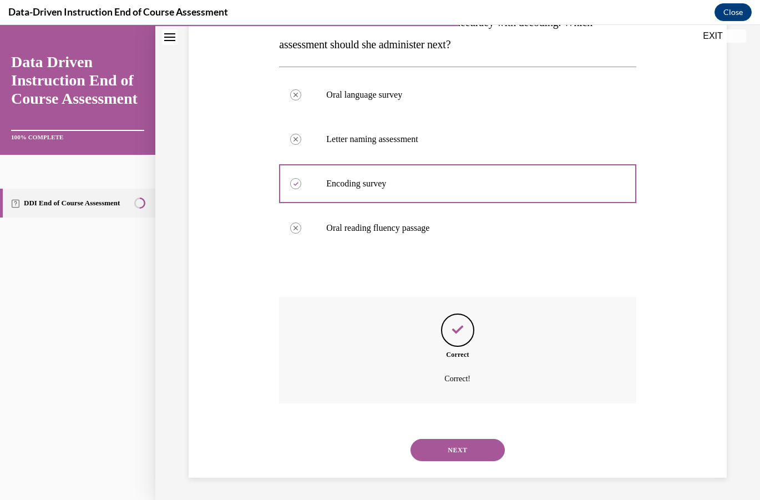
click at [450, 442] on button "NEXT" at bounding box center [458, 450] width 94 height 22
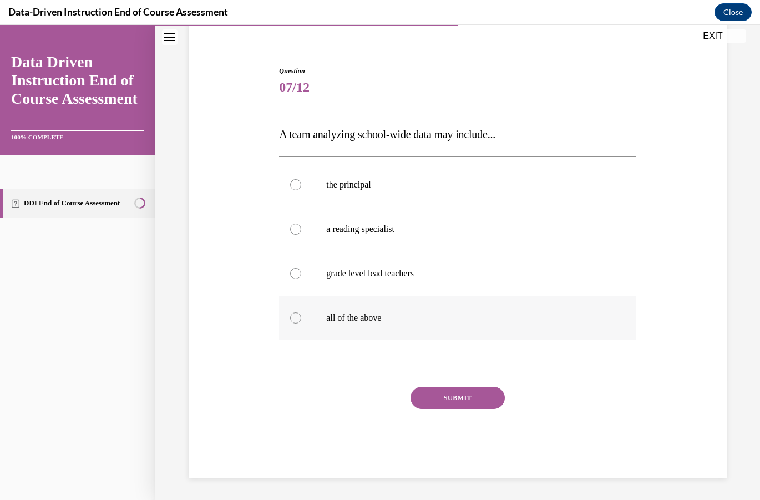
click at [351, 314] on p "all of the above" at bounding box center [467, 317] width 282 height 11
click at [301, 314] on input "all of the above" at bounding box center [295, 317] width 11 height 11
radio input "true"
click at [469, 404] on button "SUBMIT" at bounding box center [458, 398] width 94 height 22
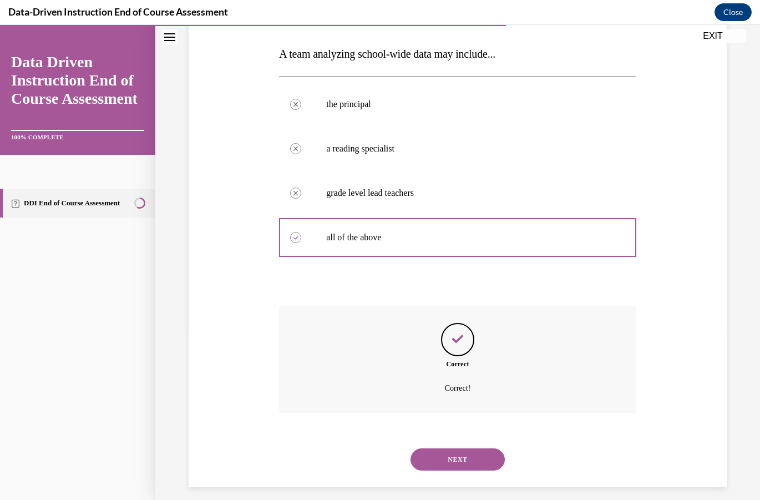
scroll to position [178, 0]
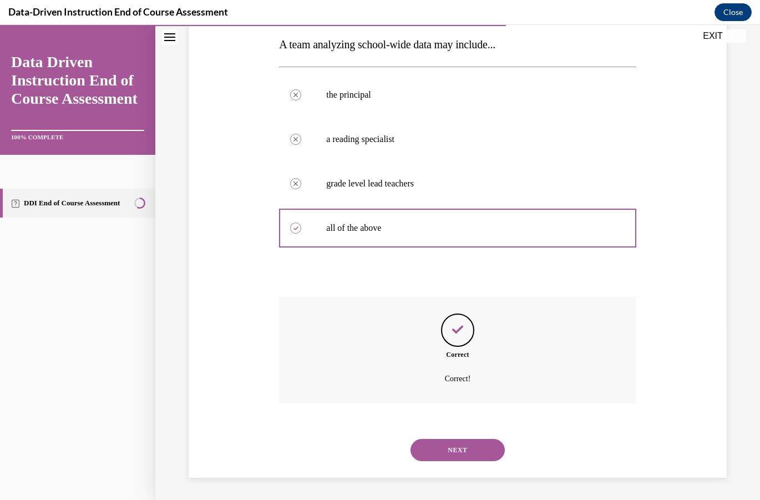
click at [448, 452] on button "NEXT" at bounding box center [458, 450] width 94 height 22
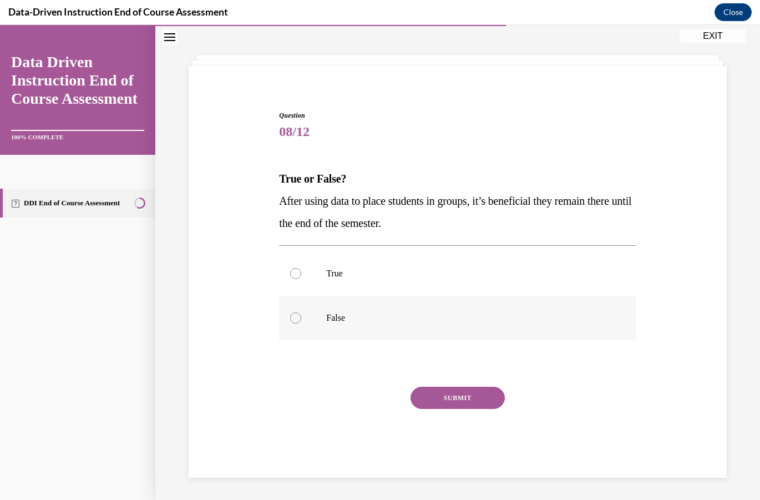
click at [337, 321] on p "False" at bounding box center [467, 317] width 282 height 11
click at [301, 321] on input "False" at bounding box center [295, 317] width 11 height 11
radio input "true"
click at [457, 402] on button "SUBMIT" at bounding box center [458, 398] width 94 height 22
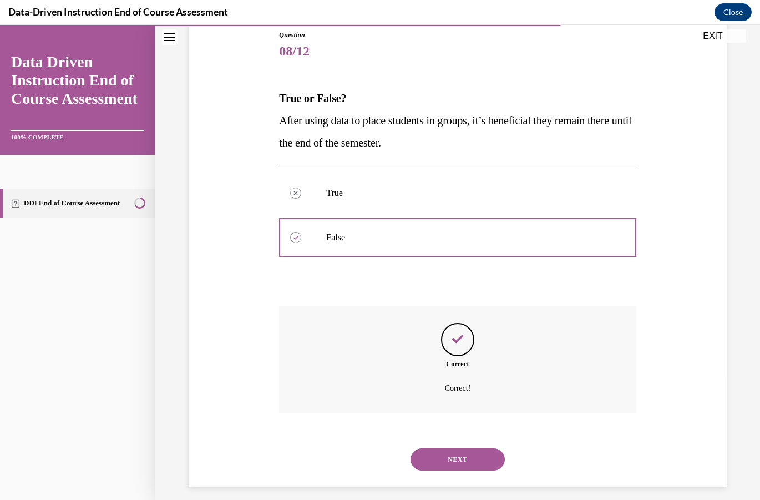
scroll to position [134, 0]
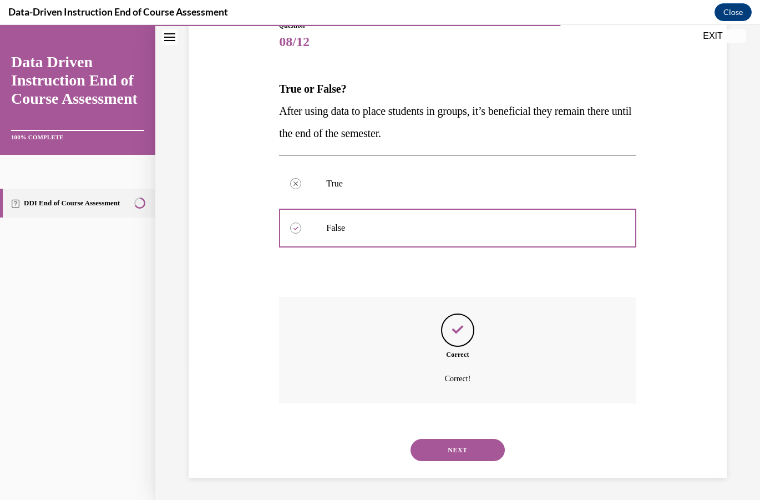
click at [436, 446] on button "NEXT" at bounding box center [458, 450] width 94 height 22
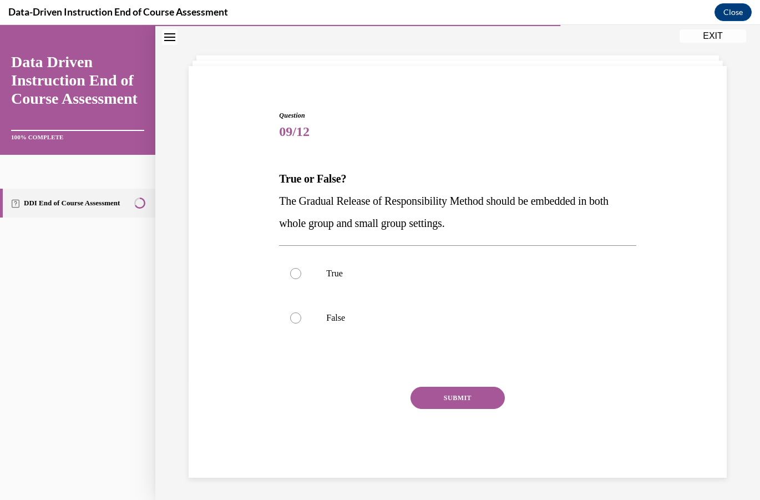
scroll to position [44, 0]
click at [351, 264] on label "True" at bounding box center [457, 273] width 357 height 44
click at [301, 268] on input "True" at bounding box center [295, 273] width 11 height 11
radio input "true"
click at [449, 394] on button "SUBMIT" at bounding box center [458, 398] width 94 height 22
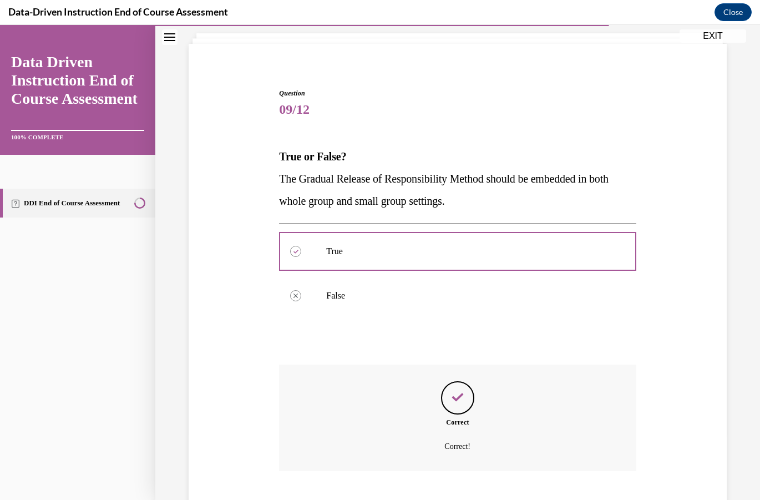
scroll to position [134, 0]
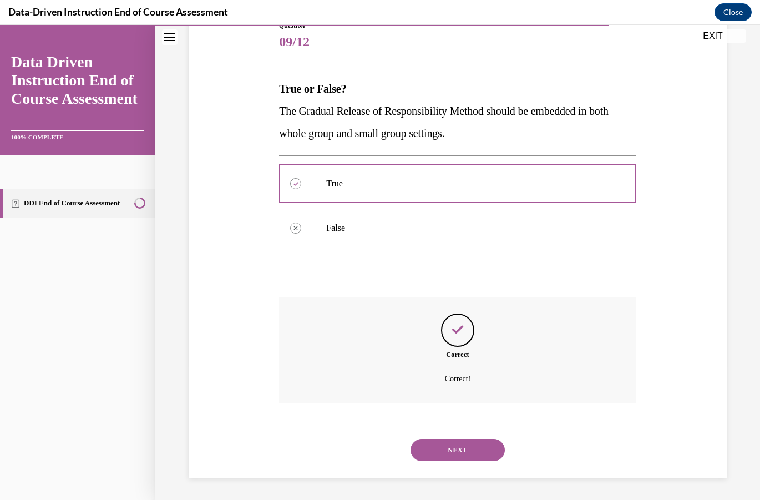
click at [423, 447] on button "NEXT" at bounding box center [458, 450] width 94 height 22
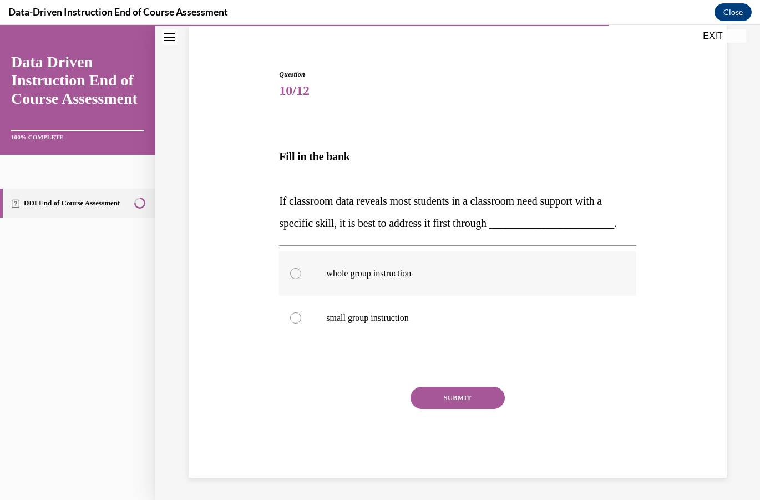
click at [338, 275] on p "whole group instruction" at bounding box center [467, 273] width 282 height 11
click at [301, 275] on input "whole group instruction" at bounding box center [295, 273] width 11 height 11
radio input "true"
click at [424, 397] on button "SUBMIT" at bounding box center [458, 398] width 94 height 22
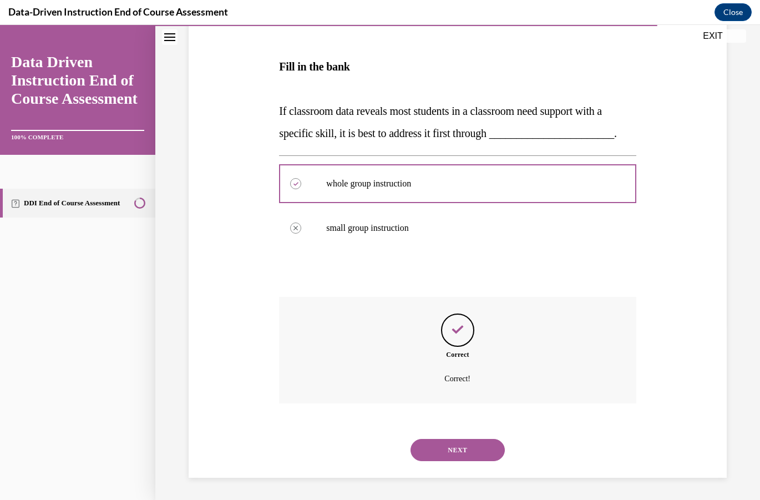
scroll to position [197, 0]
click at [461, 455] on button "NEXT" at bounding box center [458, 450] width 94 height 22
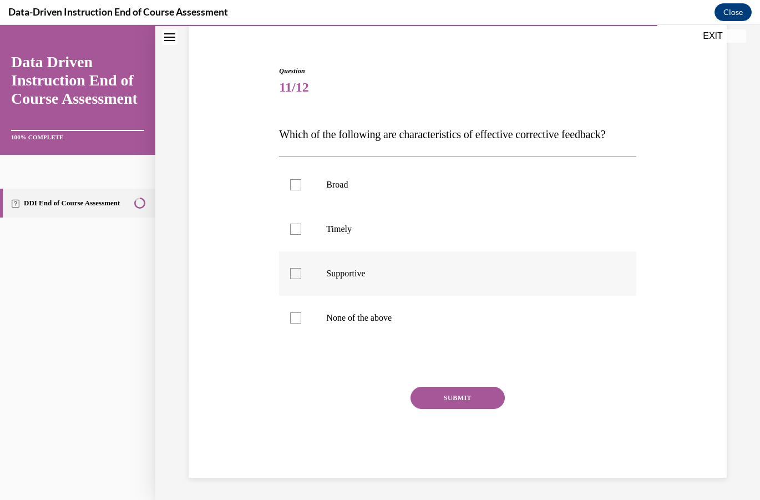
click at [560, 269] on p "Supportive" at bounding box center [467, 273] width 282 height 11
click at [301, 269] on input "Supportive" at bounding box center [295, 273] width 11 height 11
checkbox input "true"
click at [459, 399] on button "SUBMIT" at bounding box center [458, 398] width 94 height 22
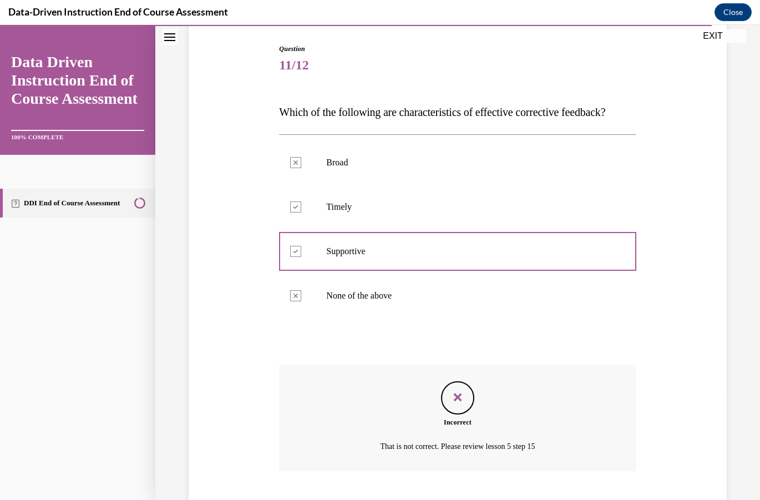
scroll to position [200, 0]
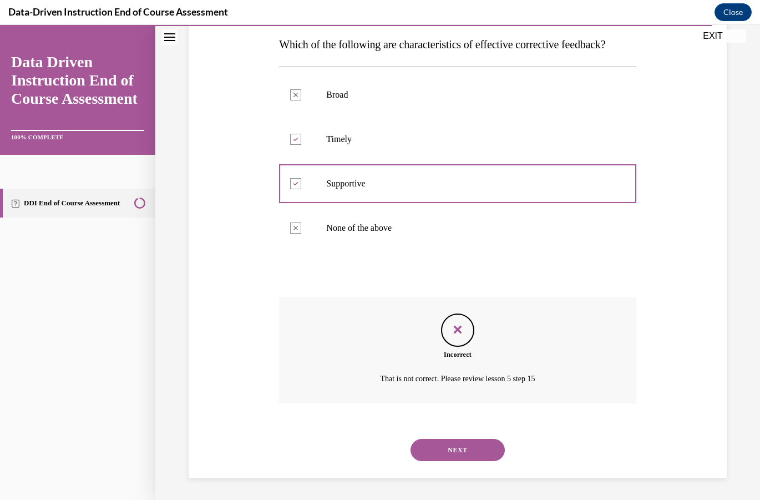
click at [469, 443] on button "NEXT" at bounding box center [458, 450] width 94 height 22
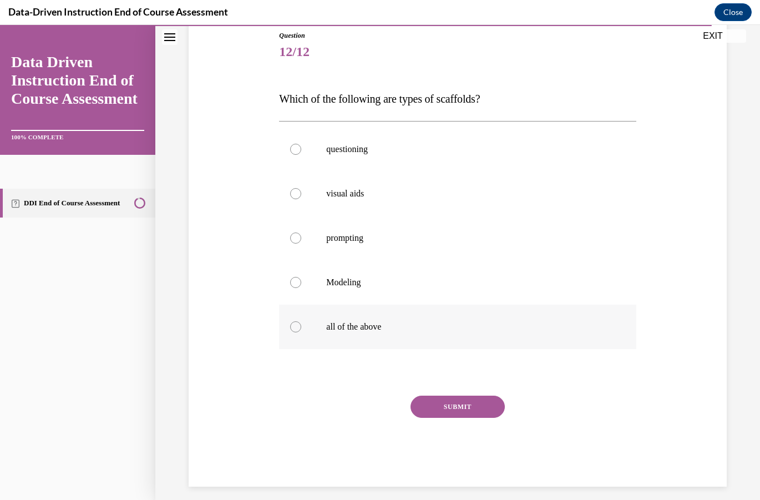
click at [328, 327] on p "all of the above" at bounding box center [467, 326] width 282 height 11
click at [301, 327] on input "all of the above" at bounding box center [295, 326] width 11 height 11
radio input "true"
click at [428, 399] on button "SUBMIT" at bounding box center [458, 407] width 94 height 22
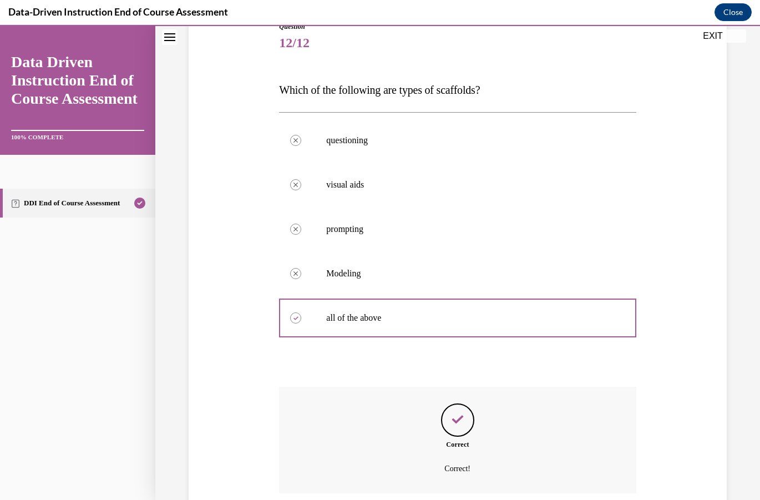
scroll to position [222, 0]
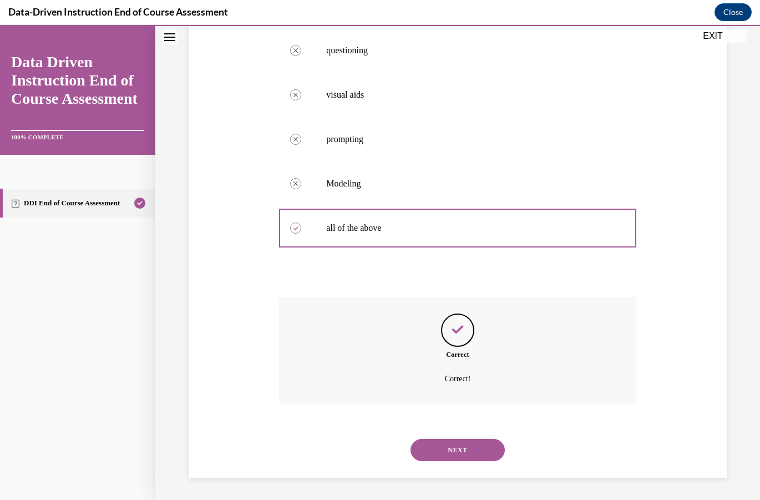
click at [462, 459] on button "NEXT" at bounding box center [458, 450] width 94 height 22
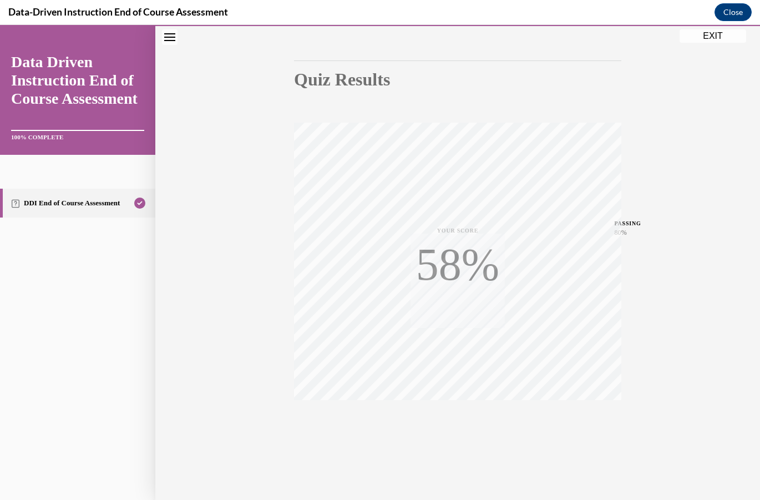
scroll to position [94, 0]
click at [698, 34] on button "EXIT" at bounding box center [713, 35] width 67 height 13
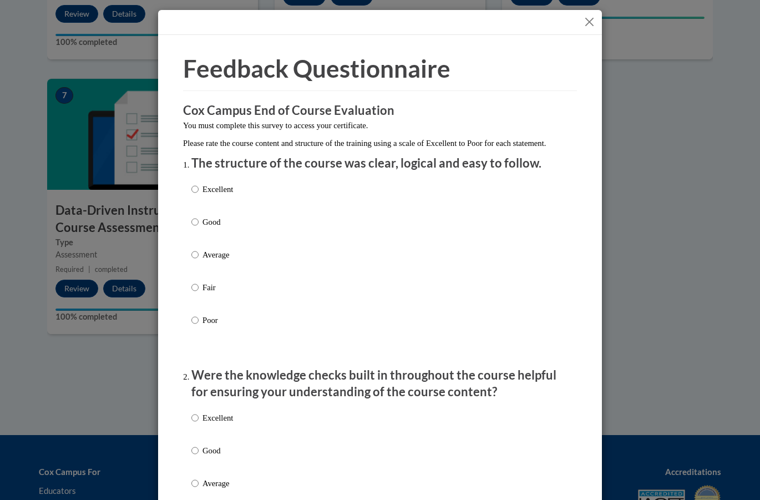
click at [212, 195] on p "Excellent" at bounding box center [217, 189] width 31 height 12
click at [199, 195] on input "Excellent" at bounding box center [194, 189] width 7 height 12
radio input "true"
click at [216, 424] on p "Excellent" at bounding box center [217, 418] width 31 height 12
click at [199, 424] on input "Excellent" at bounding box center [194, 418] width 7 height 12
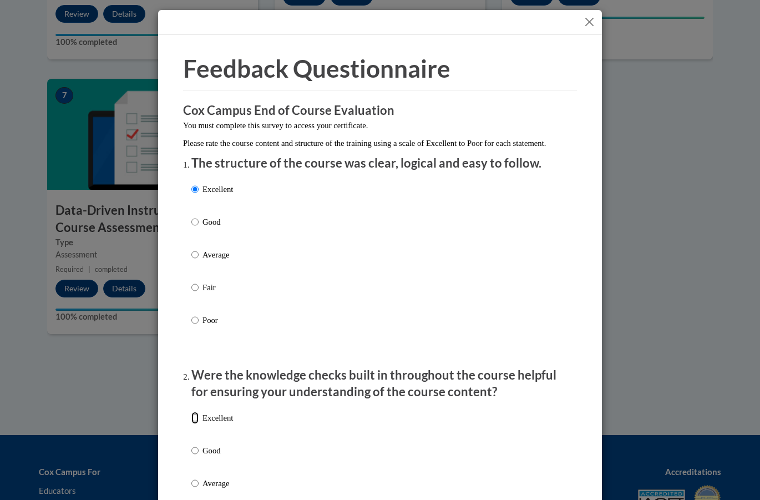
radio input "true"
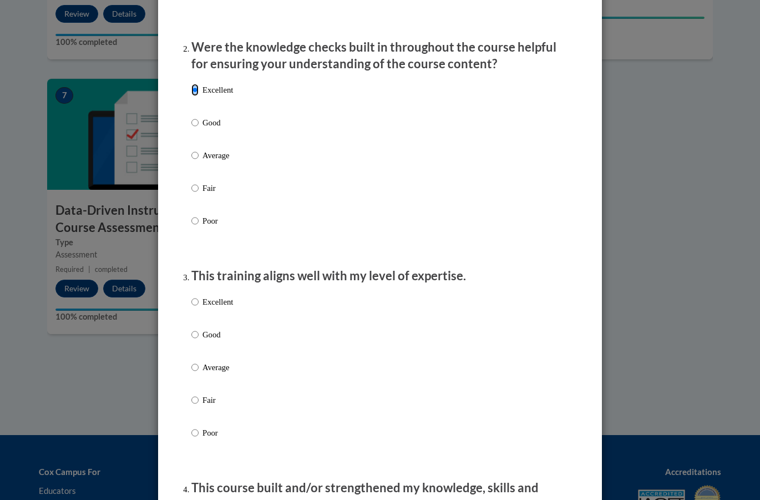
scroll to position [333, 0]
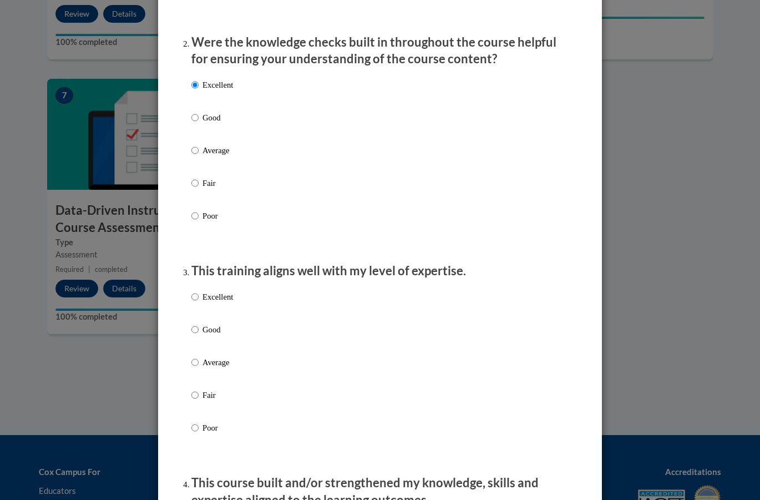
click at [210, 303] on p "Excellent" at bounding box center [217, 297] width 31 height 12
click at [199, 303] on input "Excellent" at bounding box center [194, 297] width 7 height 12
radio input "true"
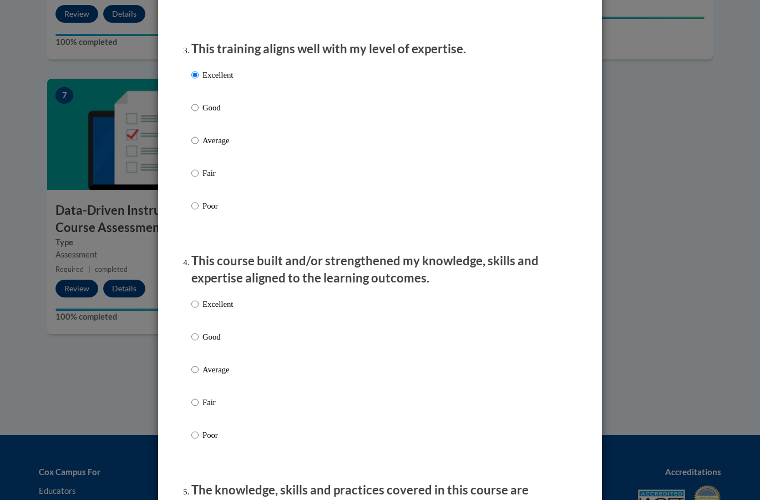
click at [218, 310] on p "Excellent" at bounding box center [217, 304] width 31 height 12
click at [199, 310] on input "Excellent" at bounding box center [194, 304] width 7 height 12
radio input "true"
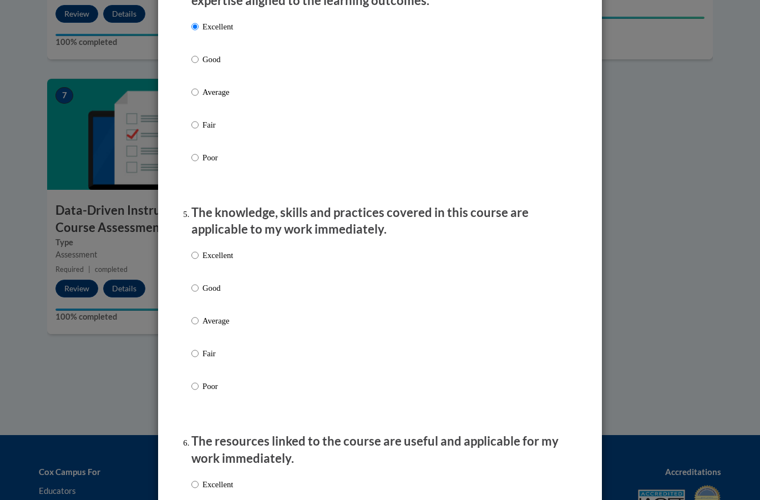
click at [202, 261] on p "Excellent" at bounding box center [217, 255] width 31 height 12
click at [199, 261] on input "Excellent" at bounding box center [194, 255] width 7 height 12
radio input "true"
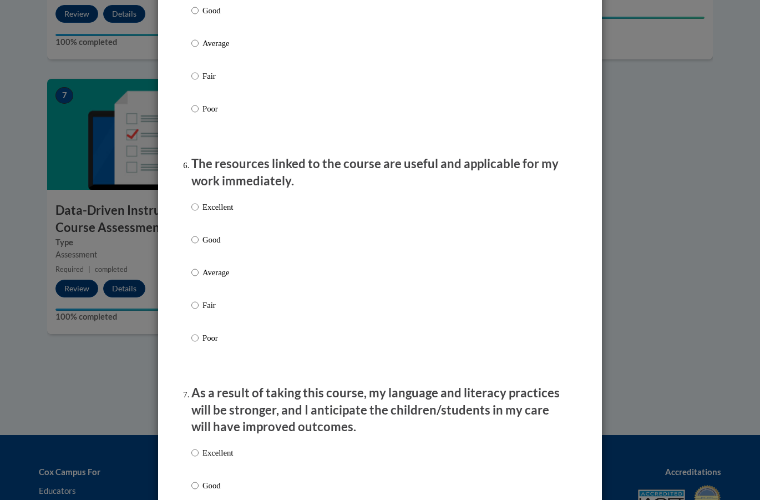
click at [215, 213] on p "Excellent" at bounding box center [217, 207] width 31 height 12
click at [199, 213] on input "Excellent" at bounding box center [194, 207] width 7 height 12
radio input "true"
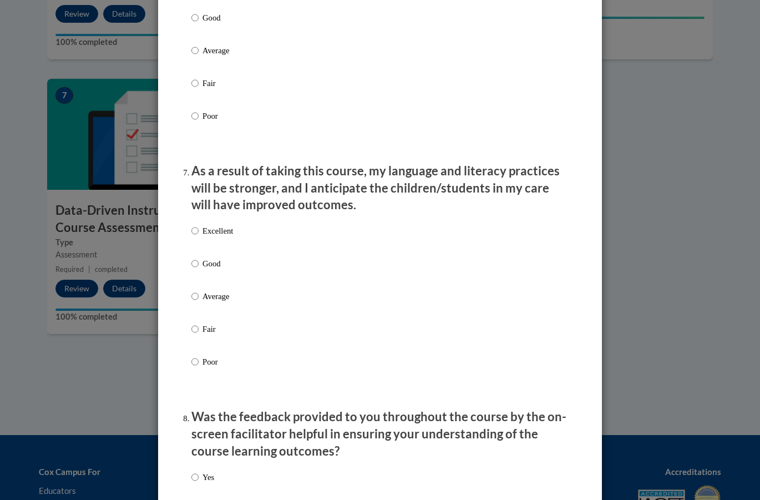
click at [218, 230] on div "Excellent Good Average Fair Poor" at bounding box center [212, 305] width 42 height 172
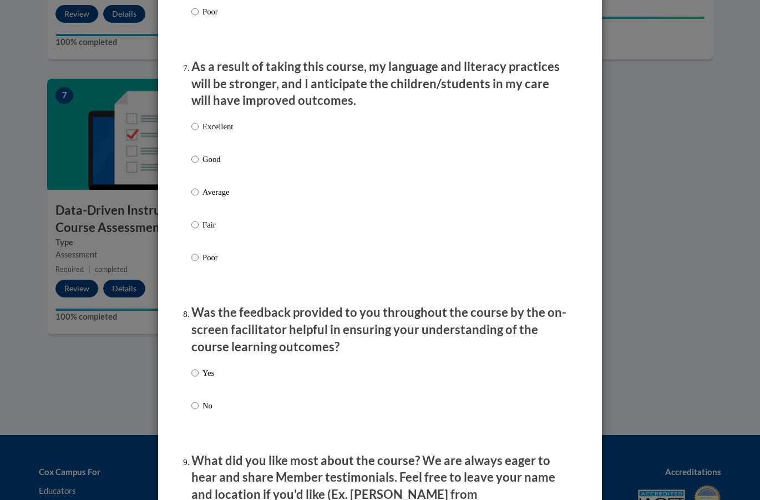
scroll to position [1442, 0]
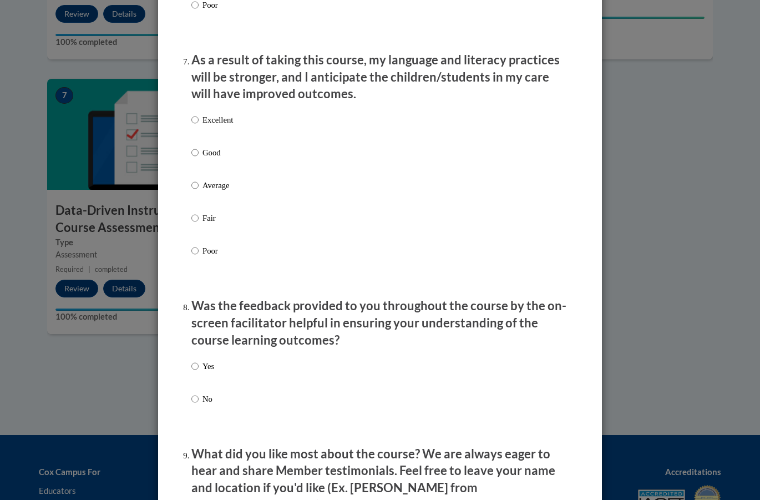
click at [212, 126] on p "Excellent" at bounding box center [217, 120] width 31 height 12
click at [199, 126] on input "Excellent" at bounding box center [194, 120] width 7 height 12
radio input "true"
click at [195, 381] on label "Yes" at bounding box center [202, 375] width 23 height 30
click at [195, 372] on input "Yes" at bounding box center [194, 366] width 7 height 12
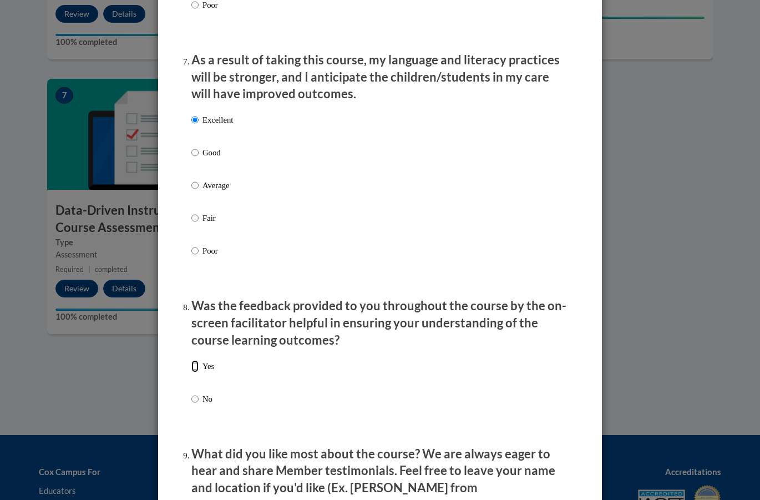
radio input "true"
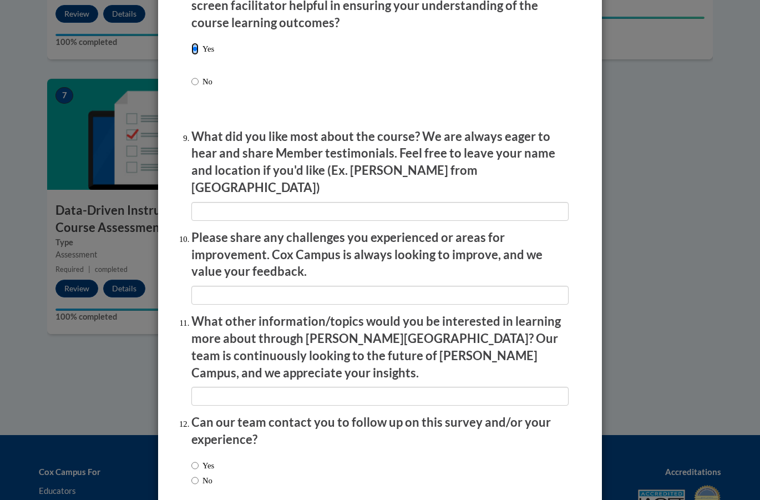
scroll to position [1805, 0]
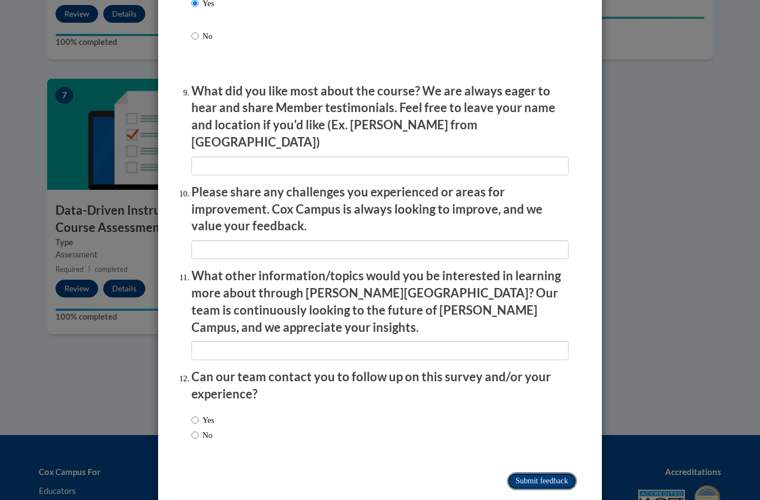
click at [523, 472] on input "Submit feedback" at bounding box center [542, 481] width 70 height 18
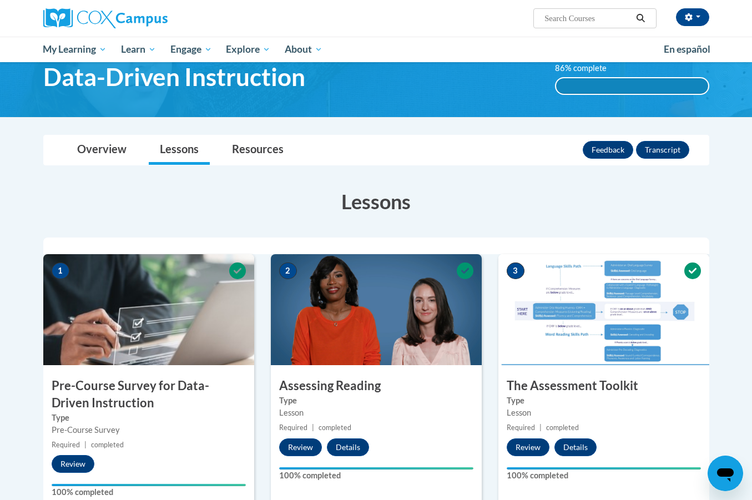
scroll to position [0, 0]
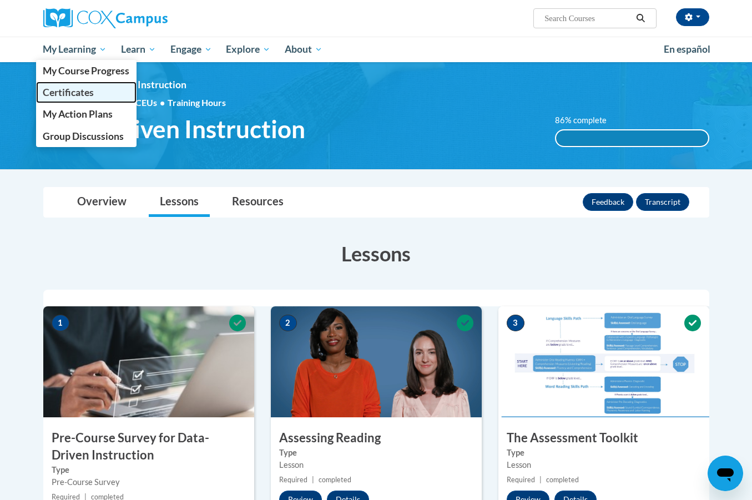
click at [65, 88] on span "Certificates" at bounding box center [68, 93] width 51 height 12
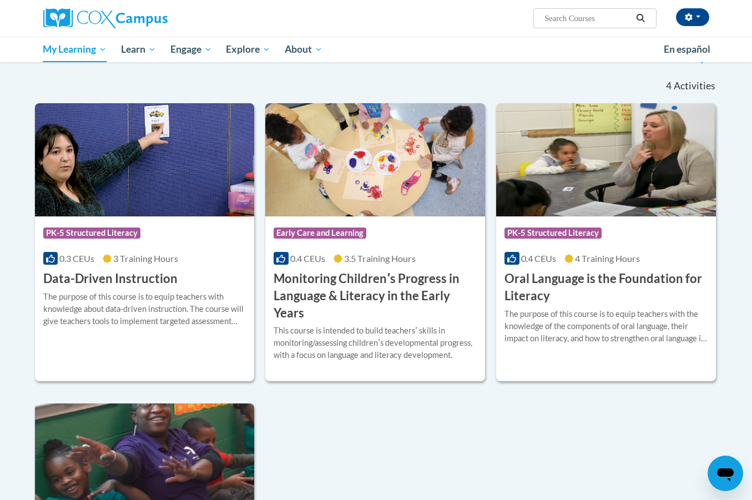
scroll to position [166, 0]
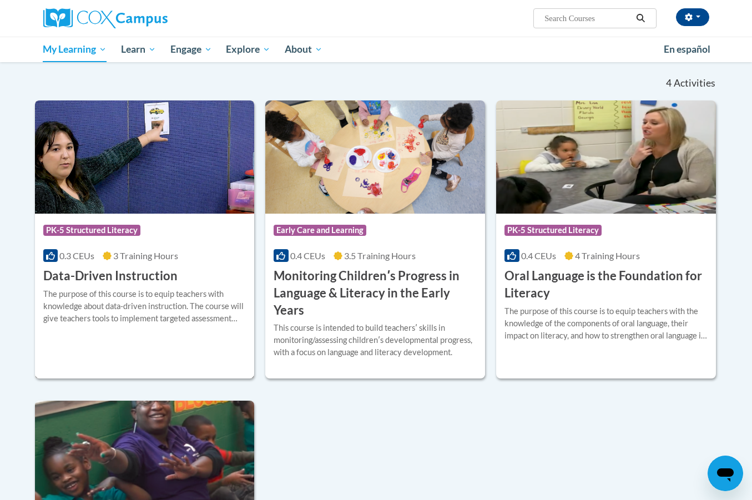
click at [179, 303] on div "The purpose of this course is to equip teachers with knowledge about data-drive…" at bounding box center [144, 306] width 203 height 37
